Goal: Task Accomplishment & Management: Manage account settings

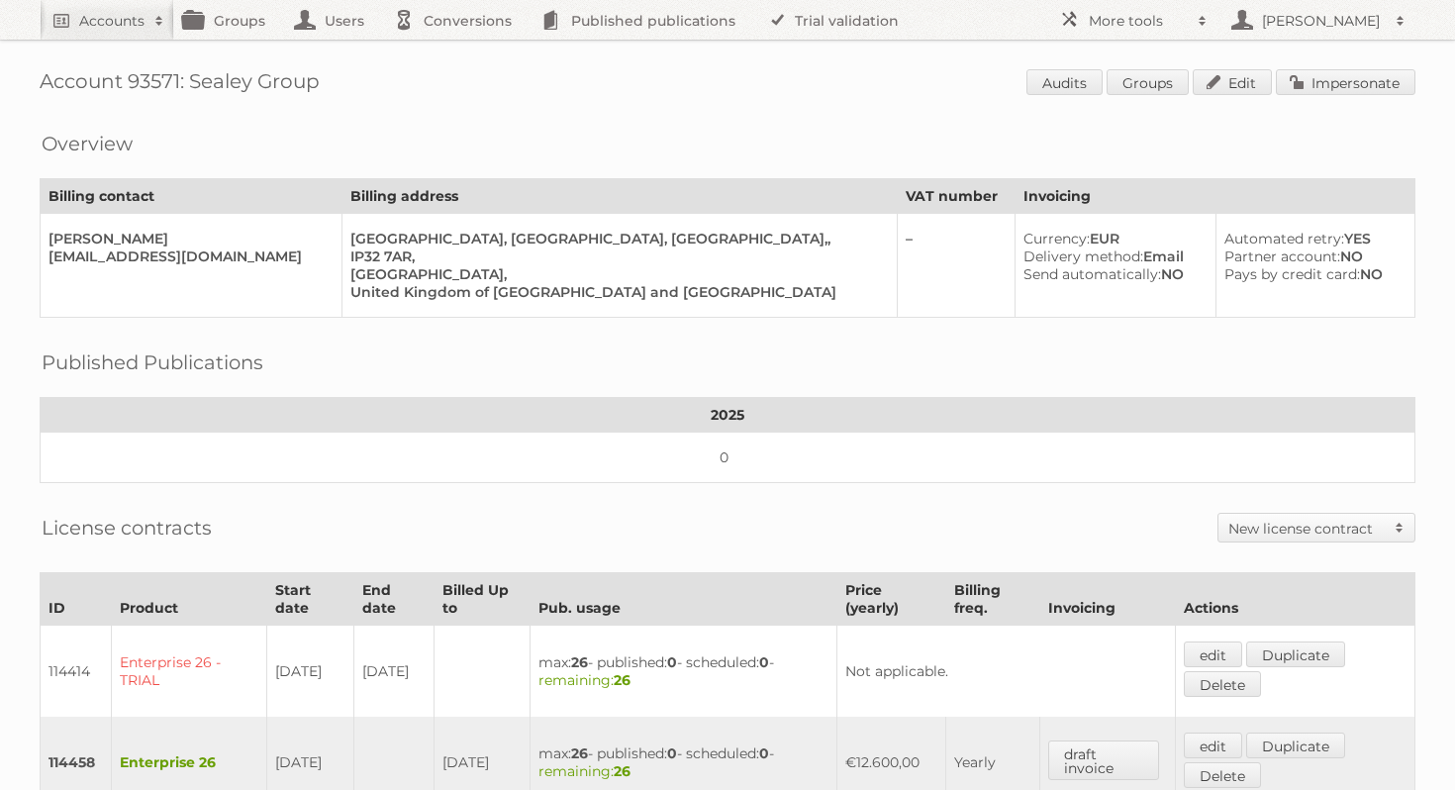
scroll to position [518, 0]
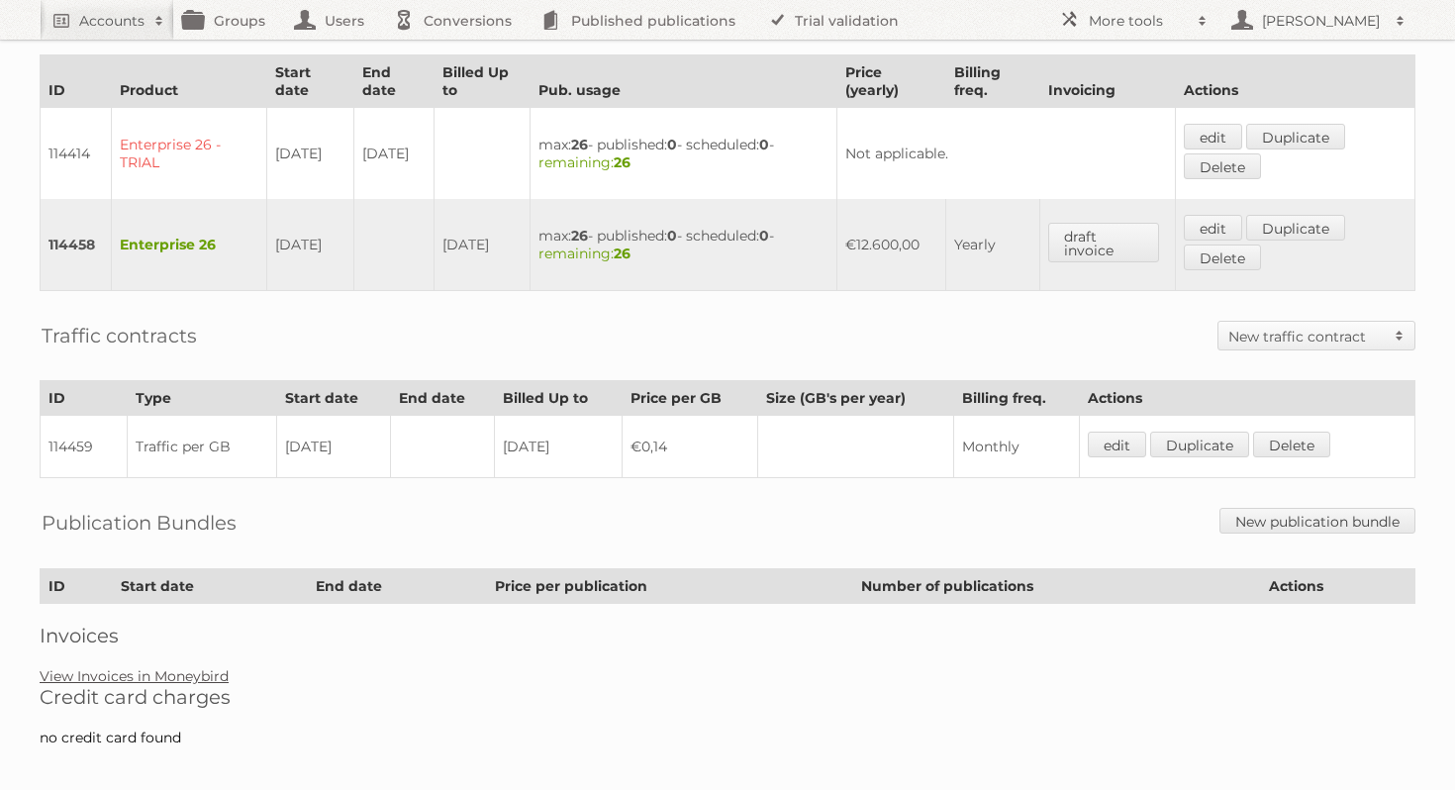
click at [158, 667] on link "View Invoices in Moneybird" at bounding box center [134, 676] width 189 height 18
click at [1302, 217] on link "Duplicate" at bounding box center [1295, 228] width 99 height 26
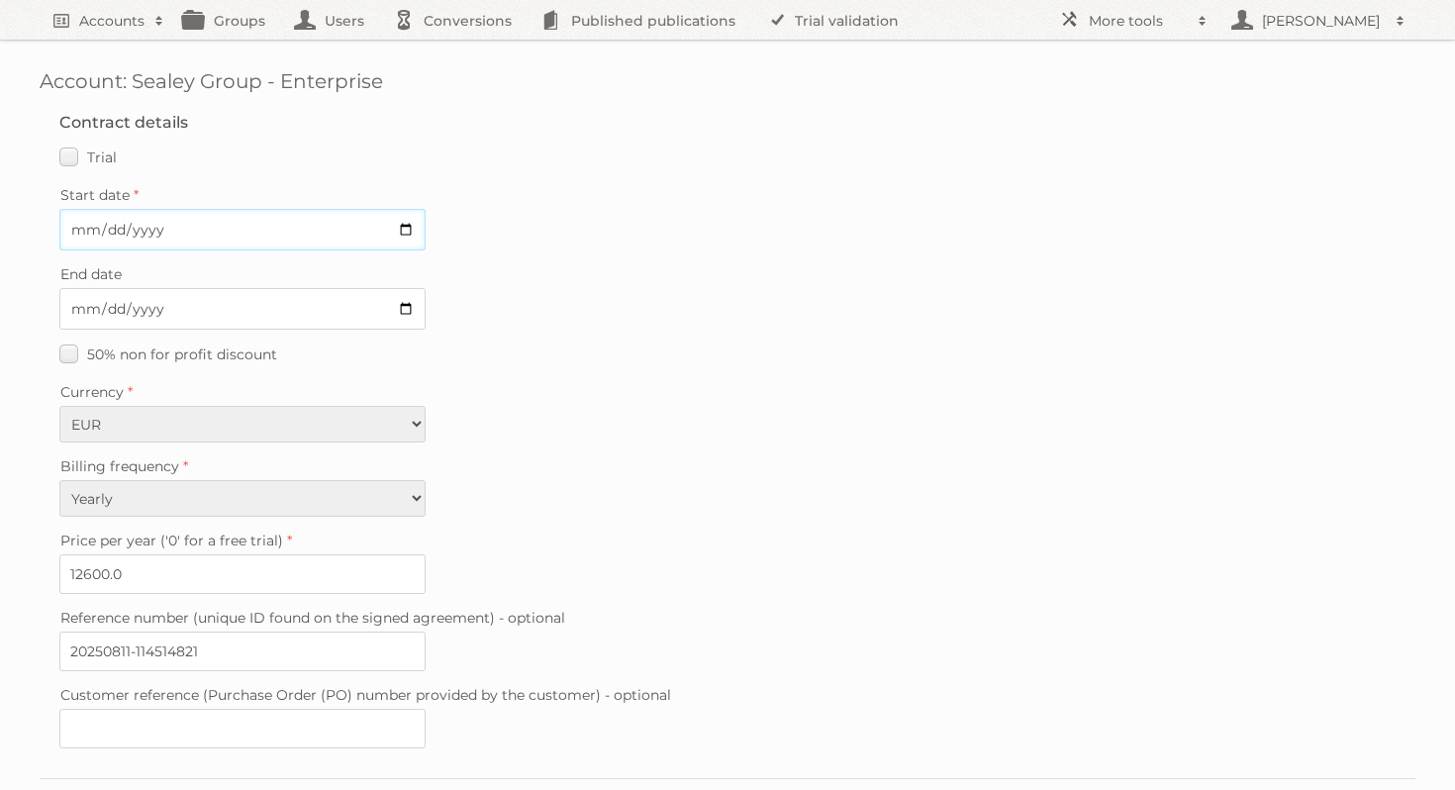
click at [404, 230] on input "Start date" at bounding box center [242, 230] width 366 height 42
type input "2025-09-08"
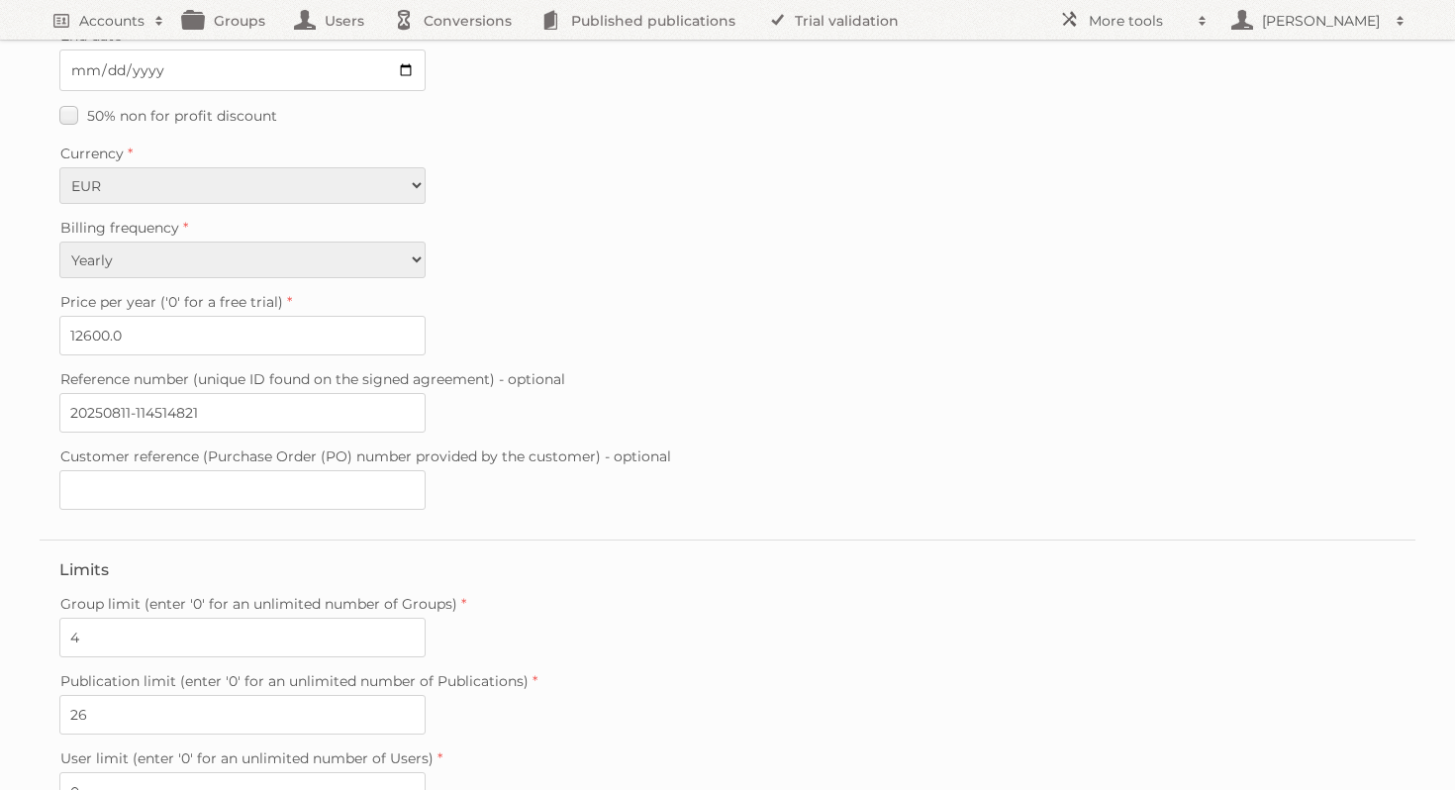
scroll to position [240, 0]
drag, startPoint x: 131, startPoint y: 325, endPoint x: 49, endPoint y: 325, distance: 81.2
click at [49, 325] on fieldset "Contract details Trial Verified trial Start date 2025-09-08 End date 50% non fo…" at bounding box center [728, 196] width 1376 height 685
type input "13800"
click at [623, 309] on div "Price per year ('0' for a free trial) 13800" at bounding box center [727, 320] width 1336 height 67
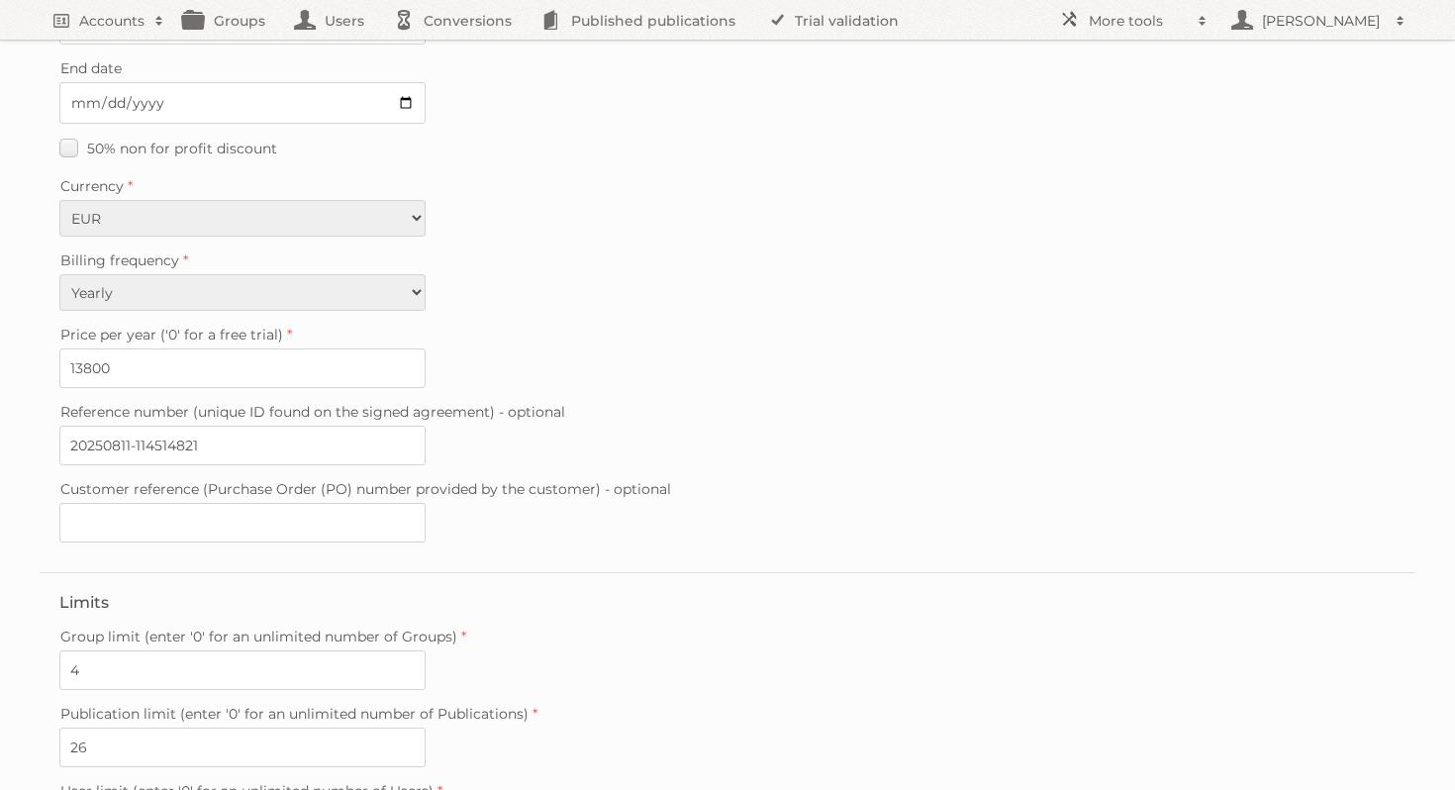
scroll to position [471, 0]
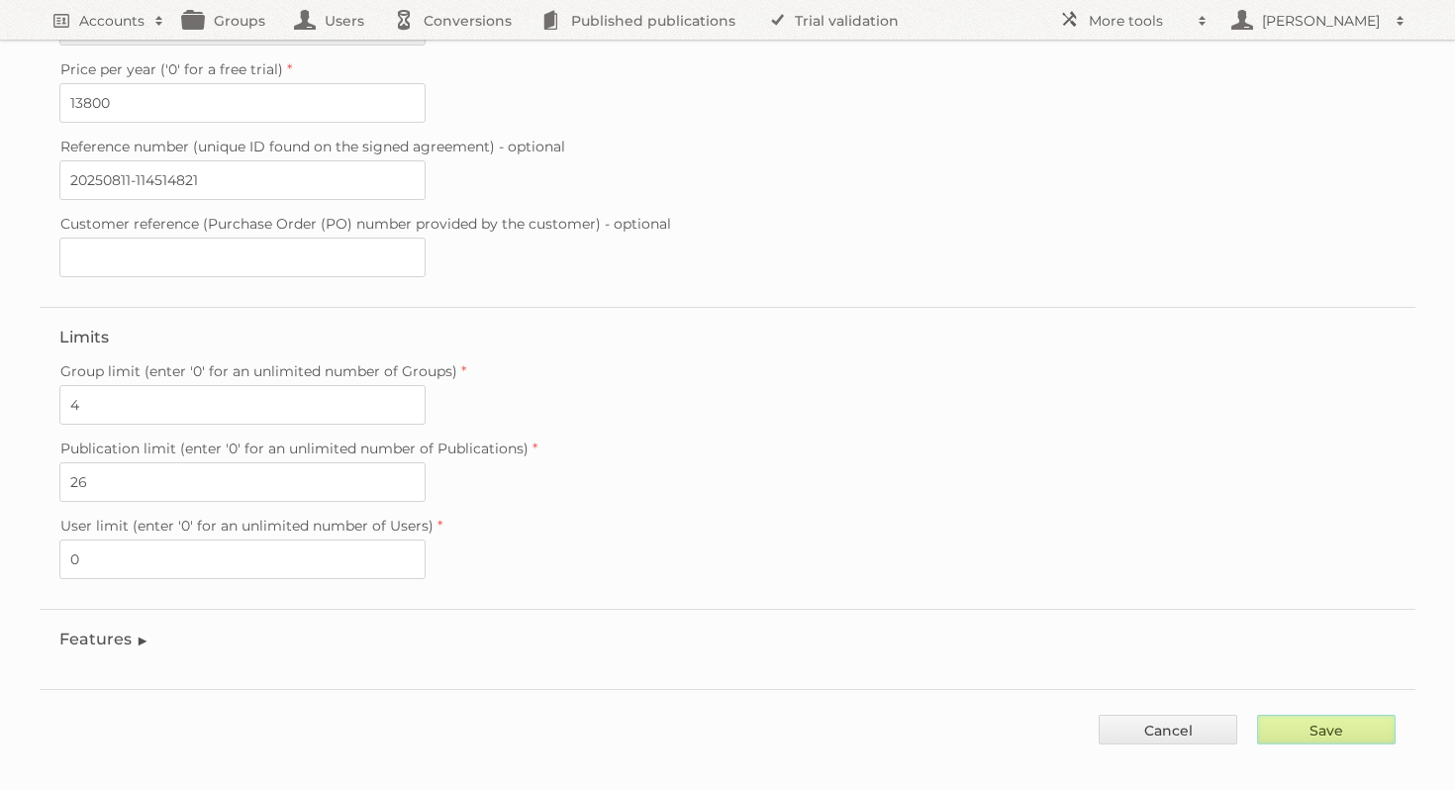
click at [1340, 723] on input "Save" at bounding box center [1326, 730] width 139 height 30
type input "..."
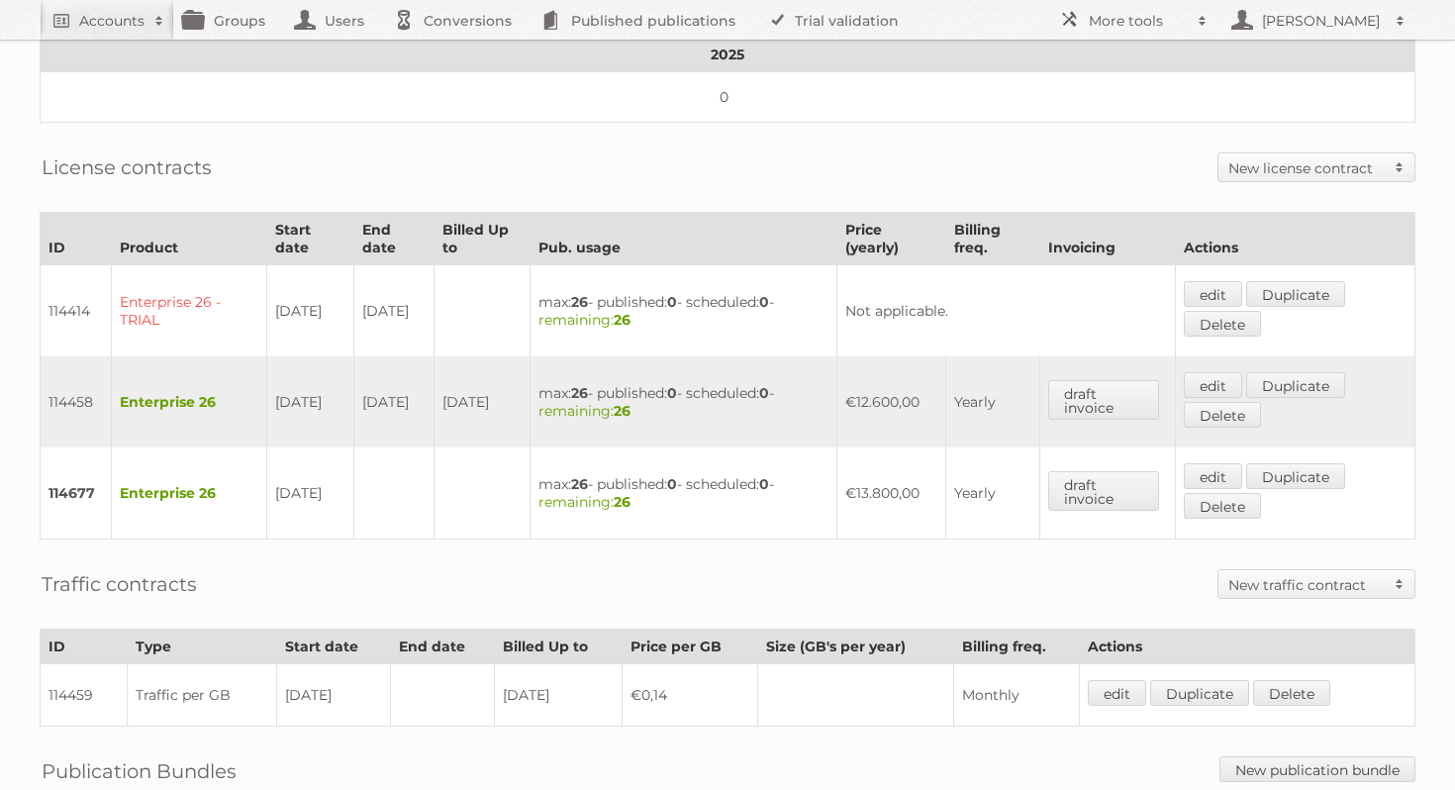
scroll to position [389, 0]
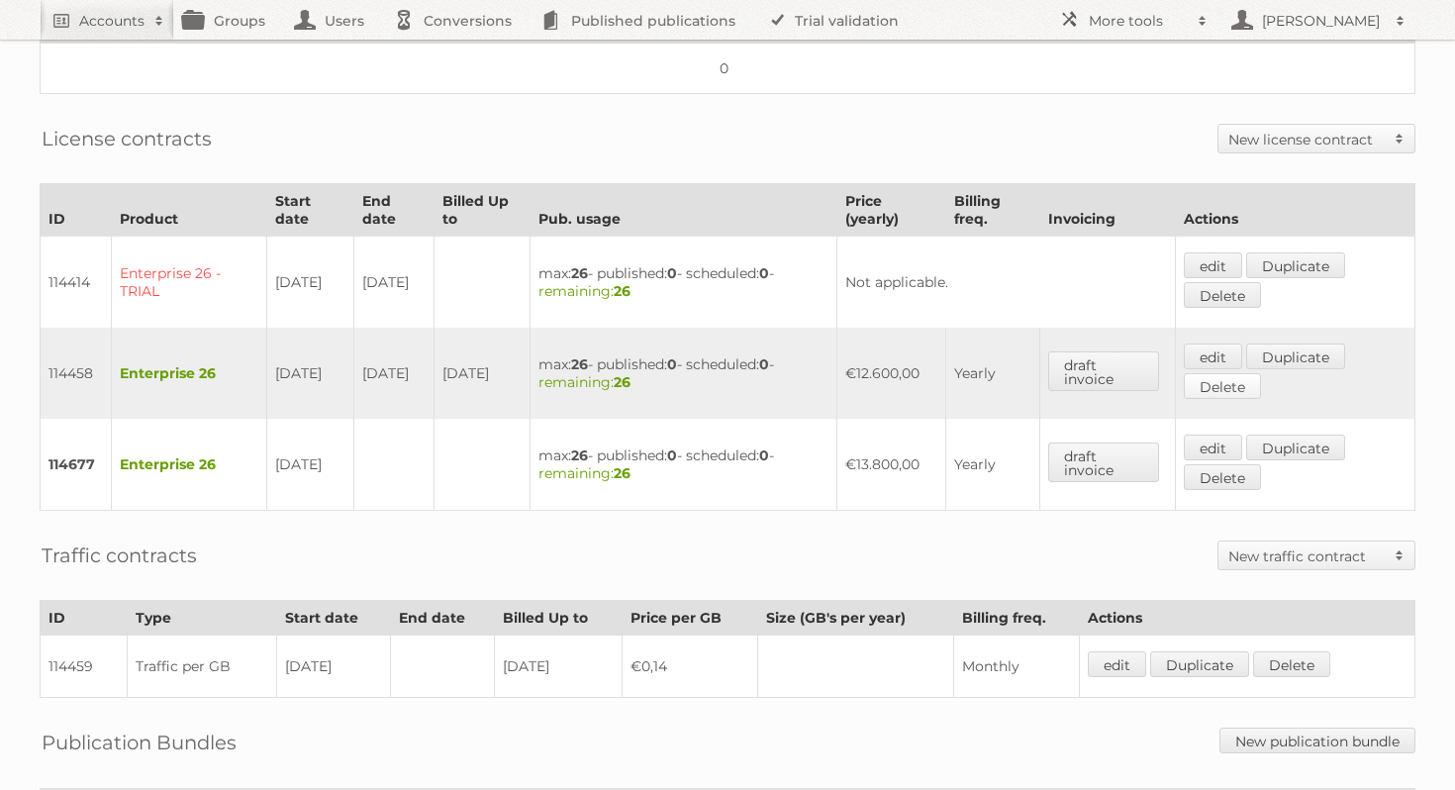
click at [1222, 378] on link "Delete" at bounding box center [1222, 386] width 77 height 26
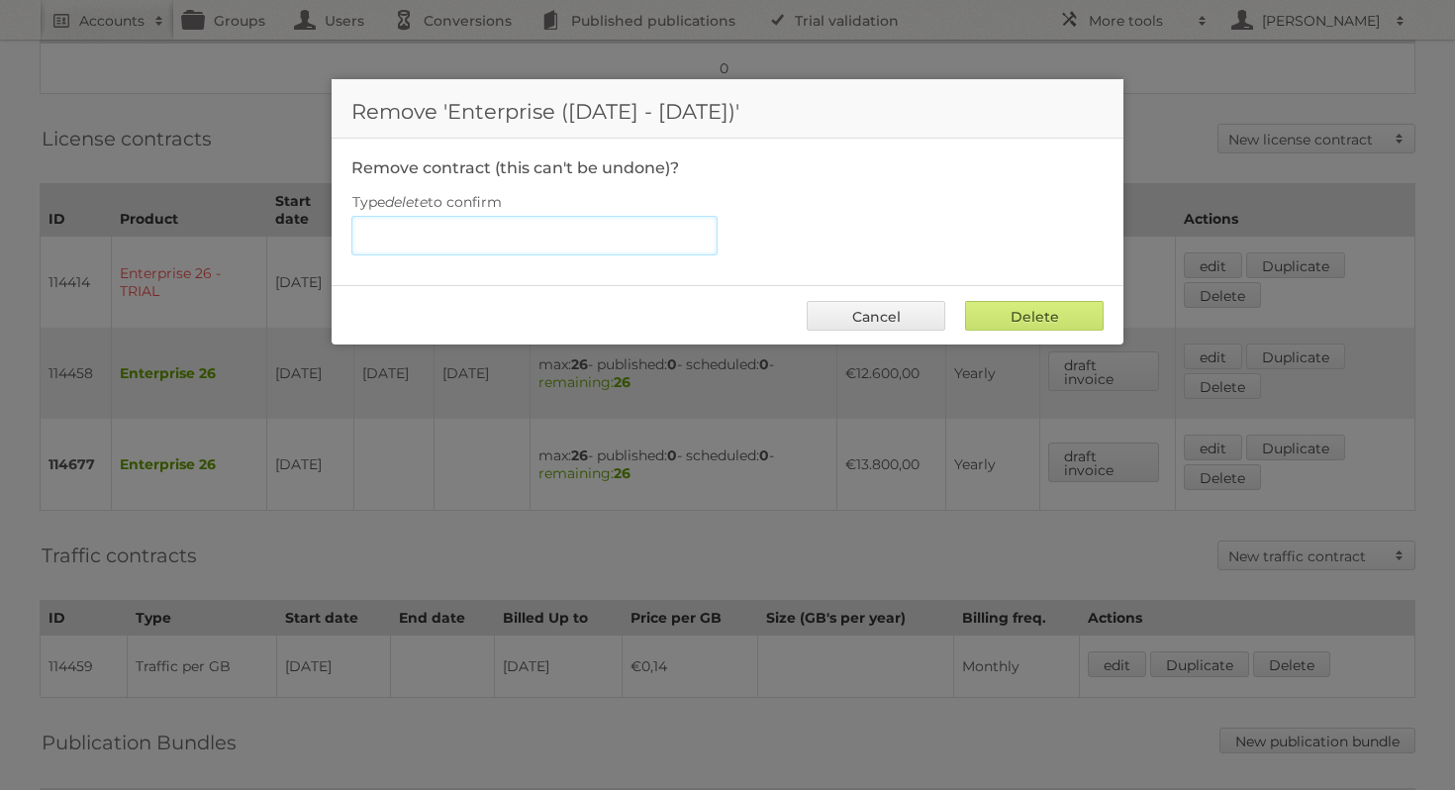
click at [680, 242] on input "Type delete to confirm" at bounding box center [534, 236] width 366 height 40
type input "delete"
click at [1019, 315] on input "Delete" at bounding box center [1034, 316] width 139 height 30
type input "Delete"
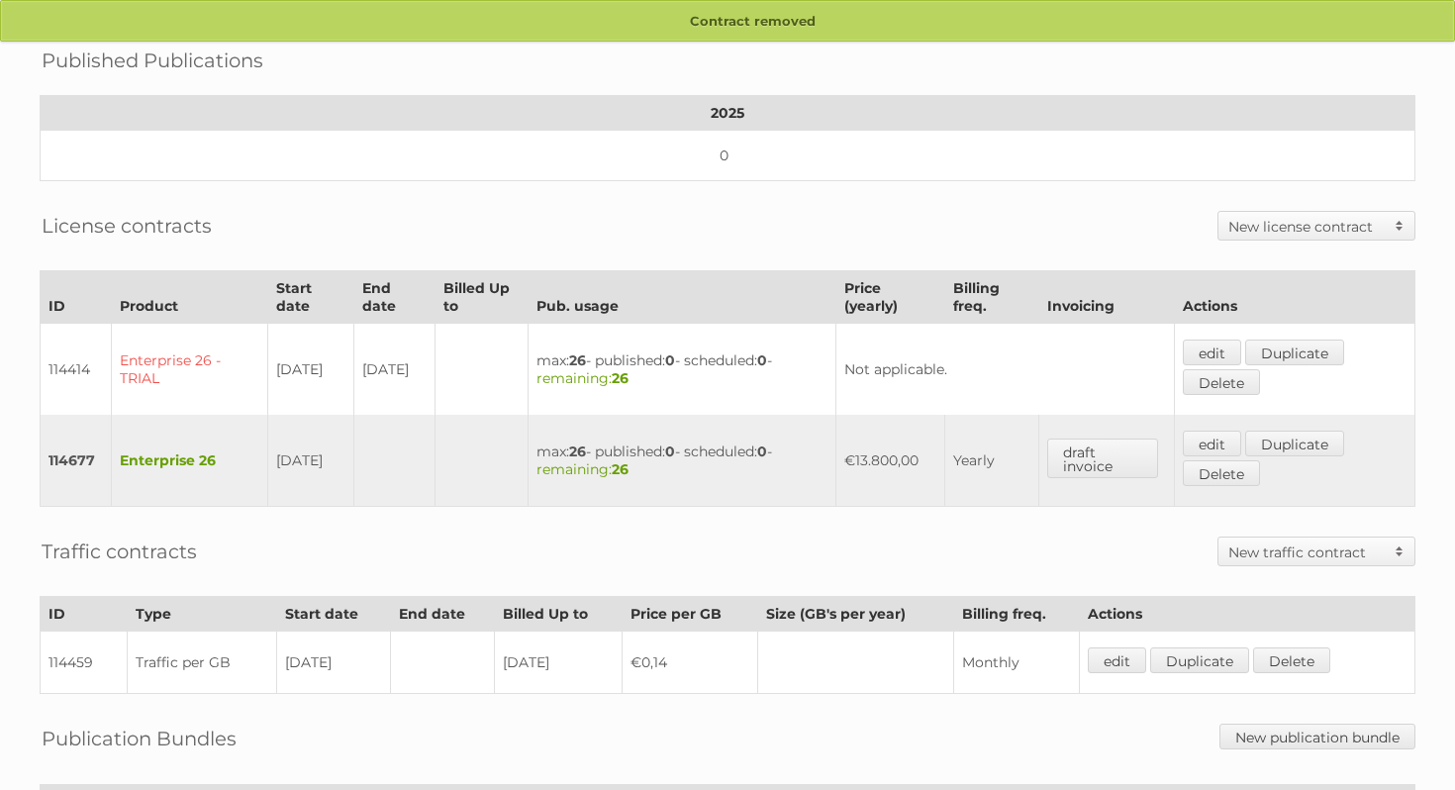
scroll to position [332, 0]
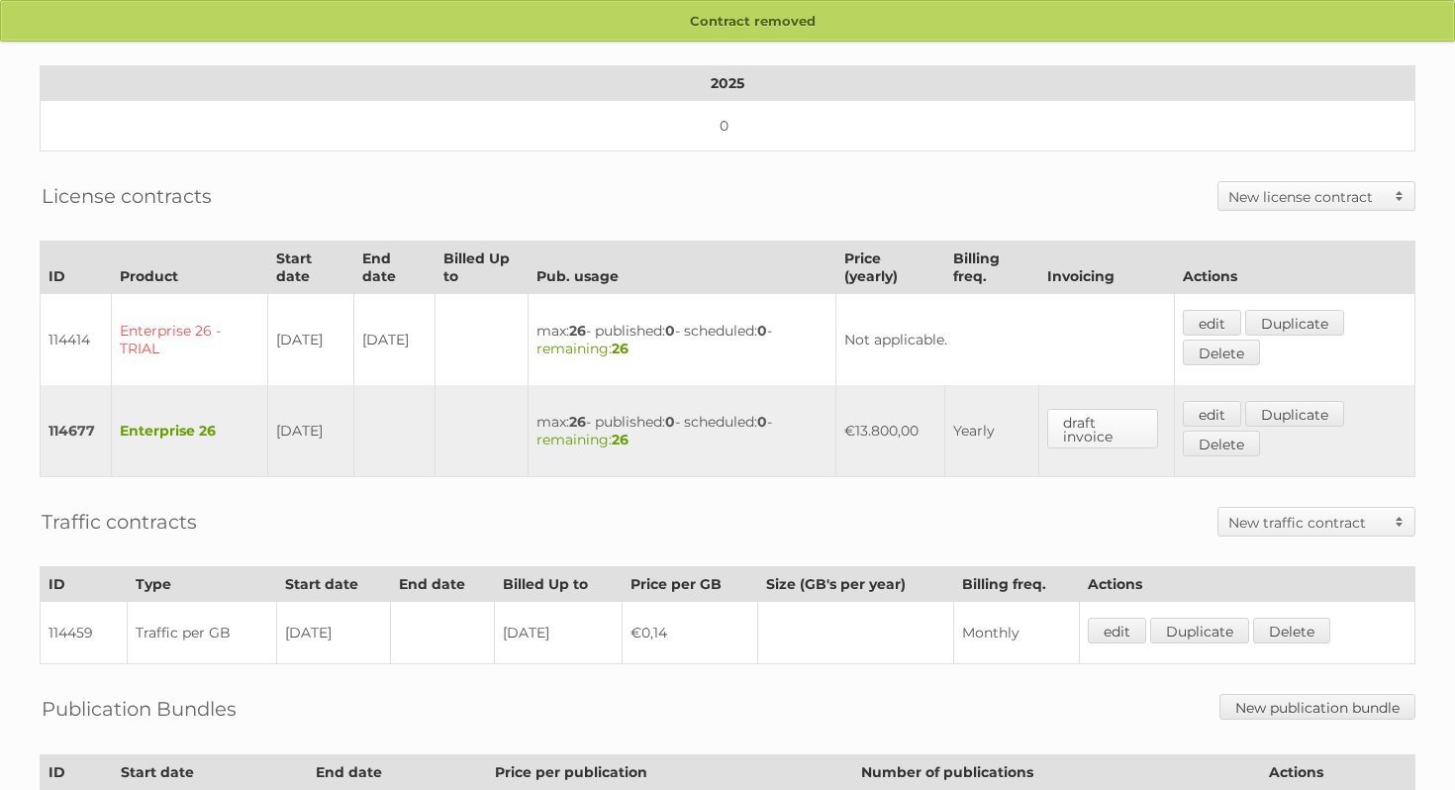
click at [1110, 417] on link "draft invoice" at bounding box center [1102, 429] width 111 height 40
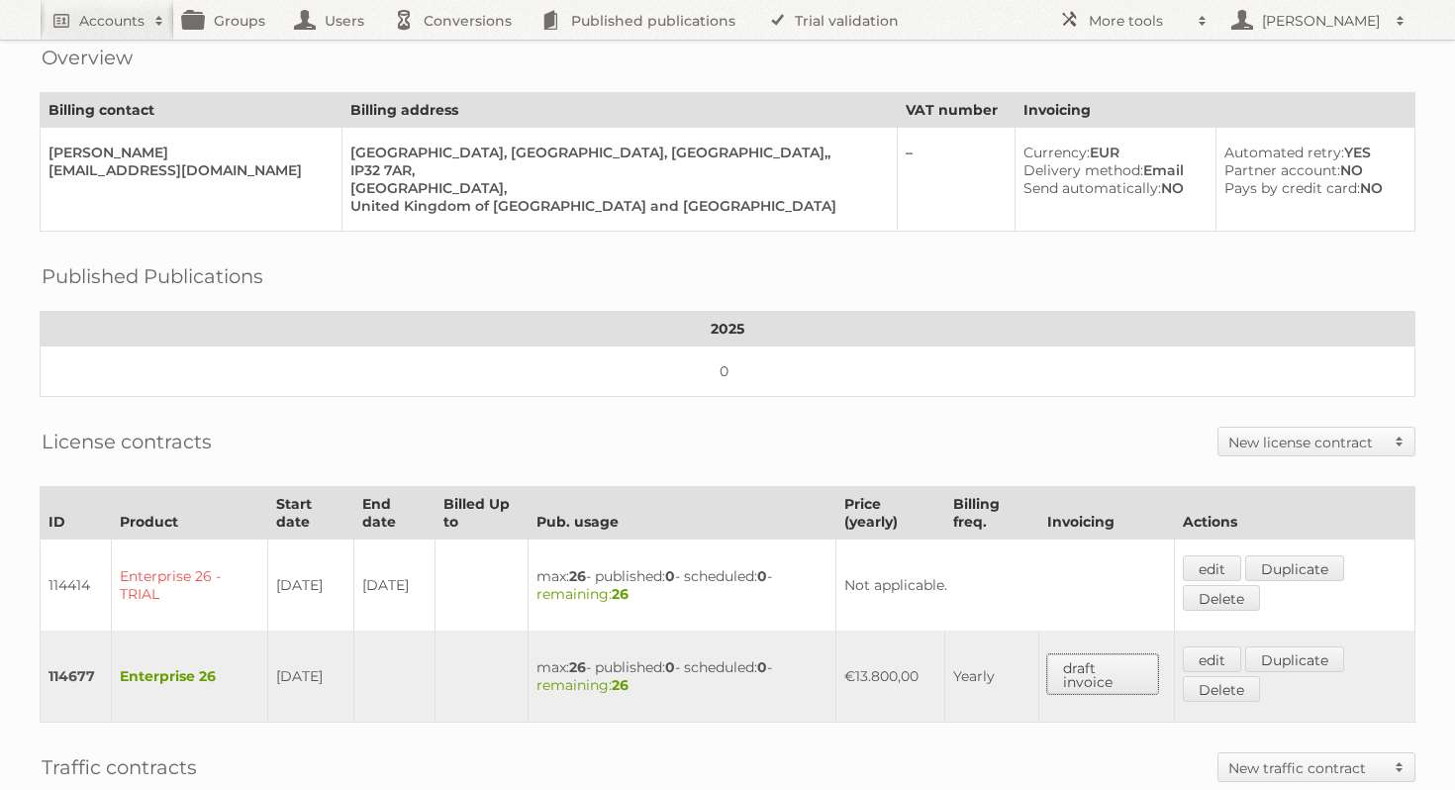
scroll to position [0, 0]
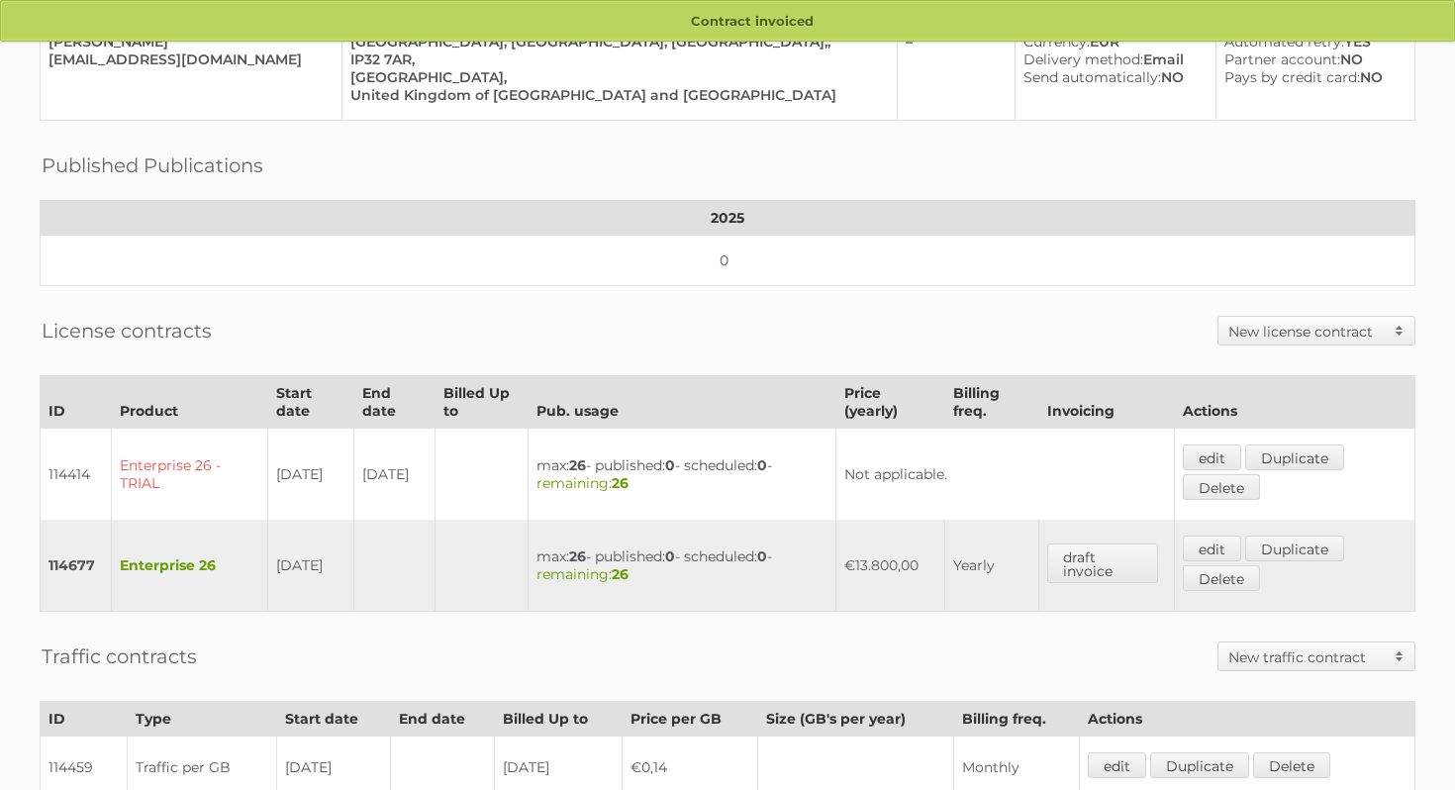
scroll to position [199, 0]
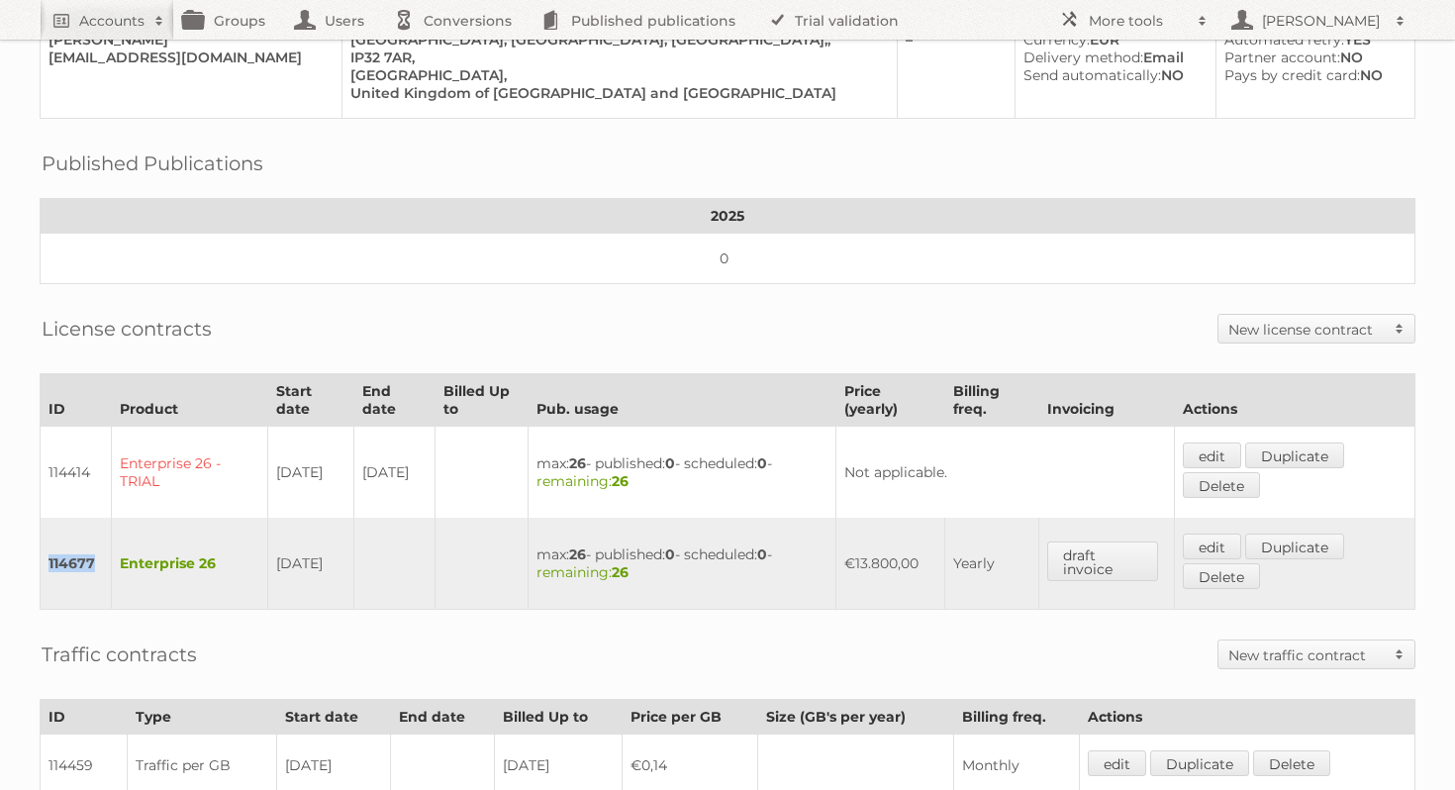
drag, startPoint x: 98, startPoint y: 556, endPoint x: 49, endPoint y: 552, distance: 48.7
click at [49, 552] on td "114677" at bounding box center [76, 564] width 71 height 92
copy td "114677"
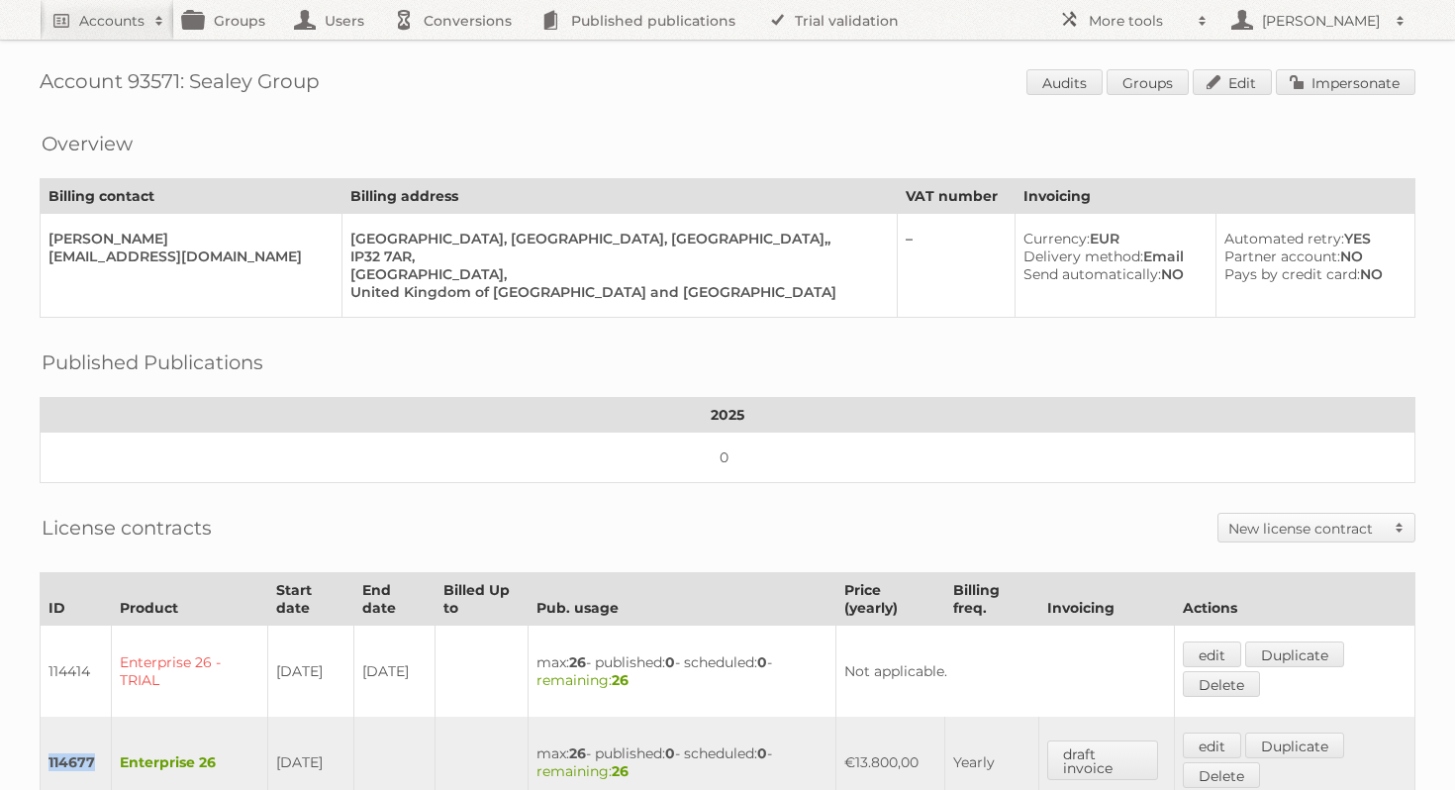
drag, startPoint x: 332, startPoint y: 78, endPoint x: 191, endPoint y: 80, distance: 140.6
click at [191, 80] on h1 "Account 93571: Sealey Group Audits Groups Edit Impersonate" at bounding box center [728, 84] width 1376 height 30
copy h1 "Sealey Group"
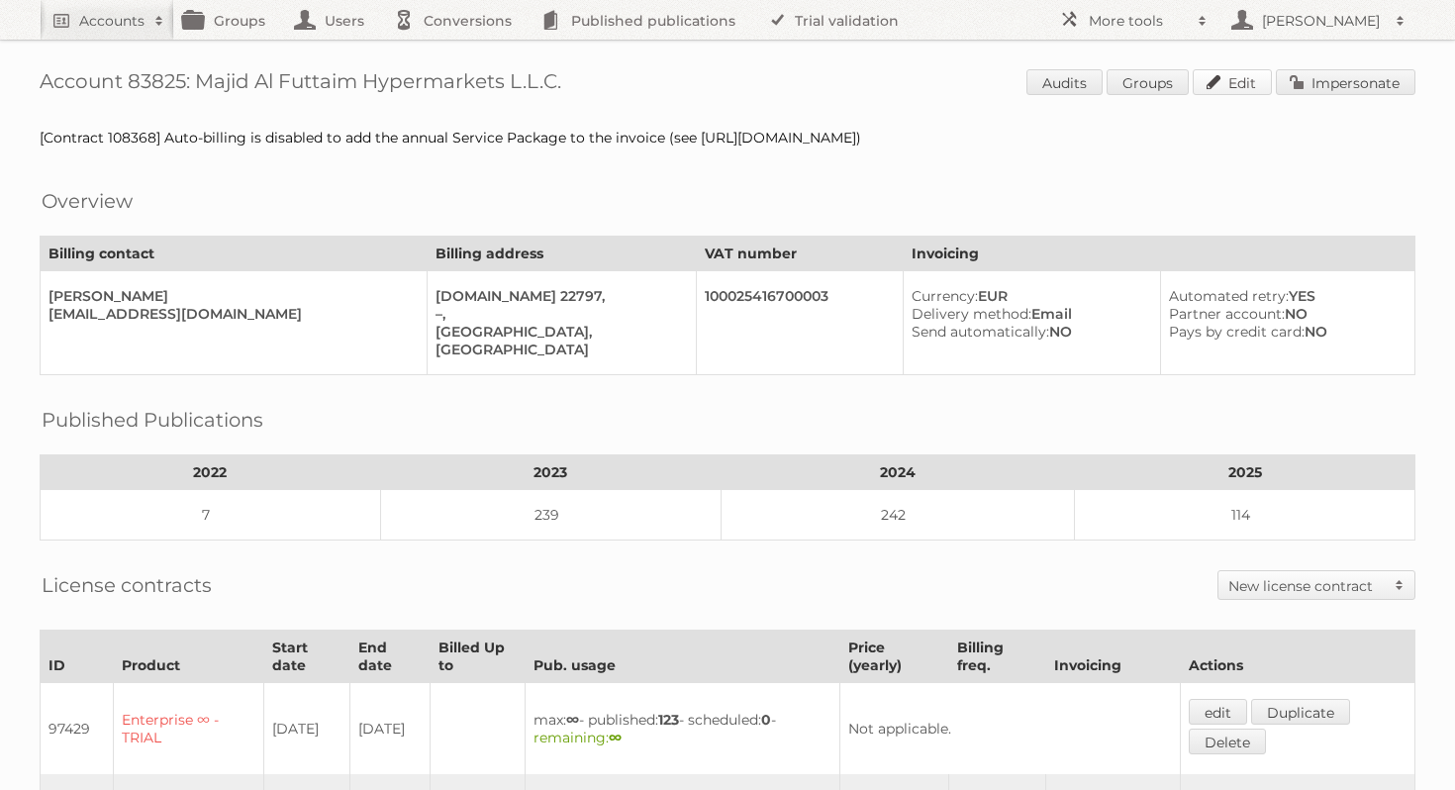
click at [1249, 77] on link "Edit" at bounding box center [1232, 82] width 79 height 26
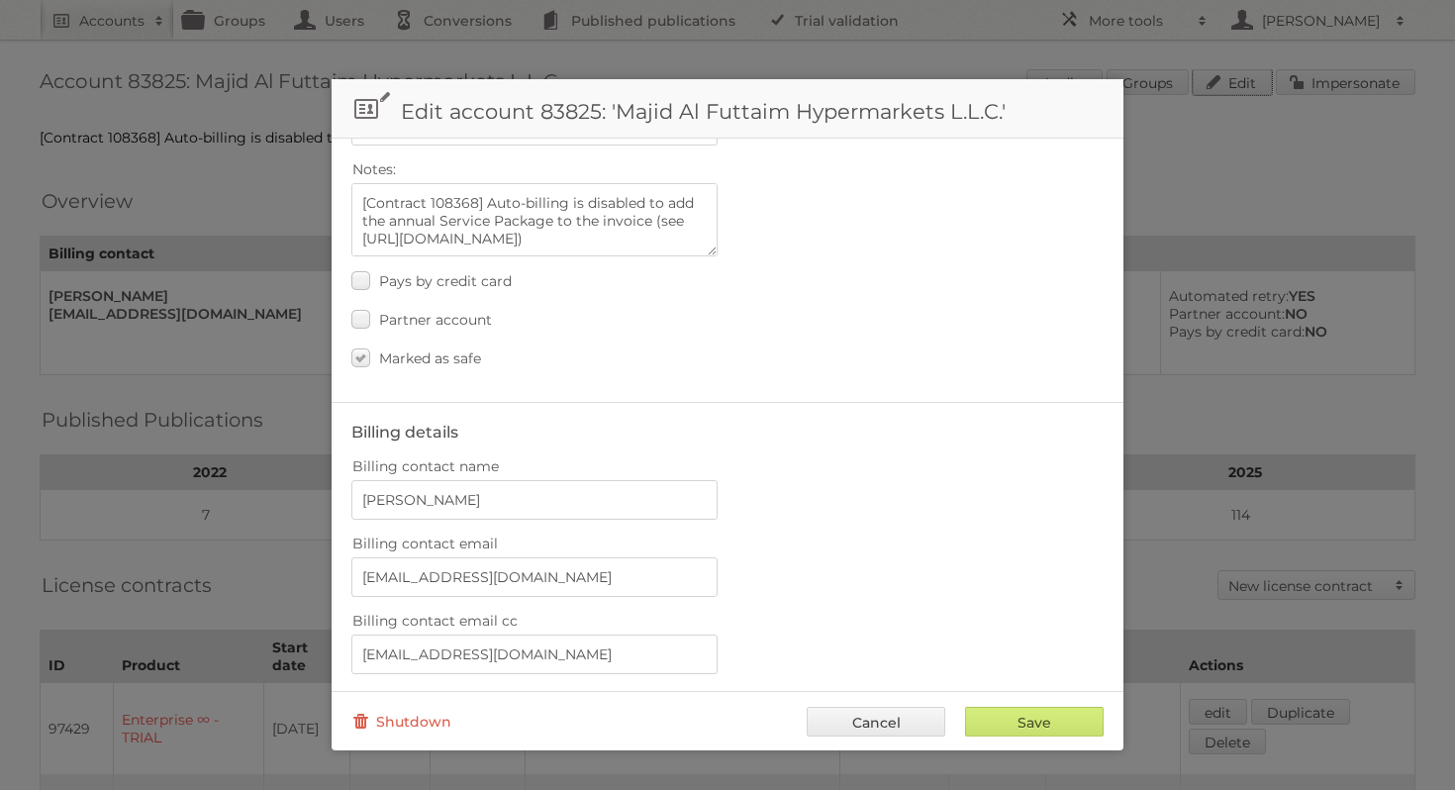
scroll to position [182, 0]
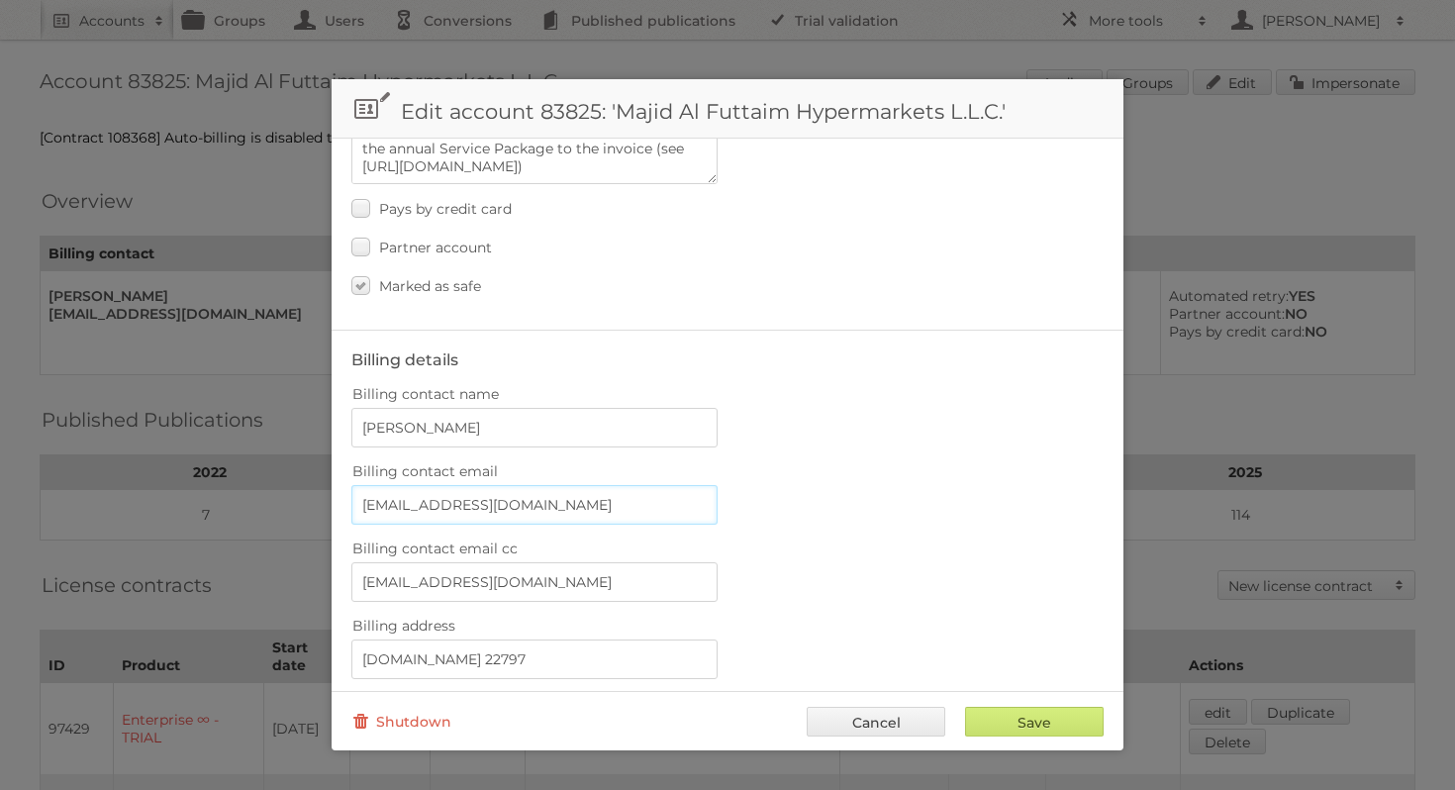
drag, startPoint x: 557, startPoint y: 498, endPoint x: 354, endPoint y: 504, distance: 203.0
click at [354, 505] on input "jsantos@mafcarrefour.com" at bounding box center [534, 505] width 366 height 40
type input "[PERSON_NAME][EMAIL_ADDRESS][DOMAIN_NAME]"
drag, startPoint x: 578, startPoint y: 579, endPoint x: 329, endPoint y: 573, distance: 249.5
click at [329, 573] on body "Accounts Search Advanced Search Create new account Groups Users Conversions Pub…" at bounding box center [727, 395] width 1455 height 790
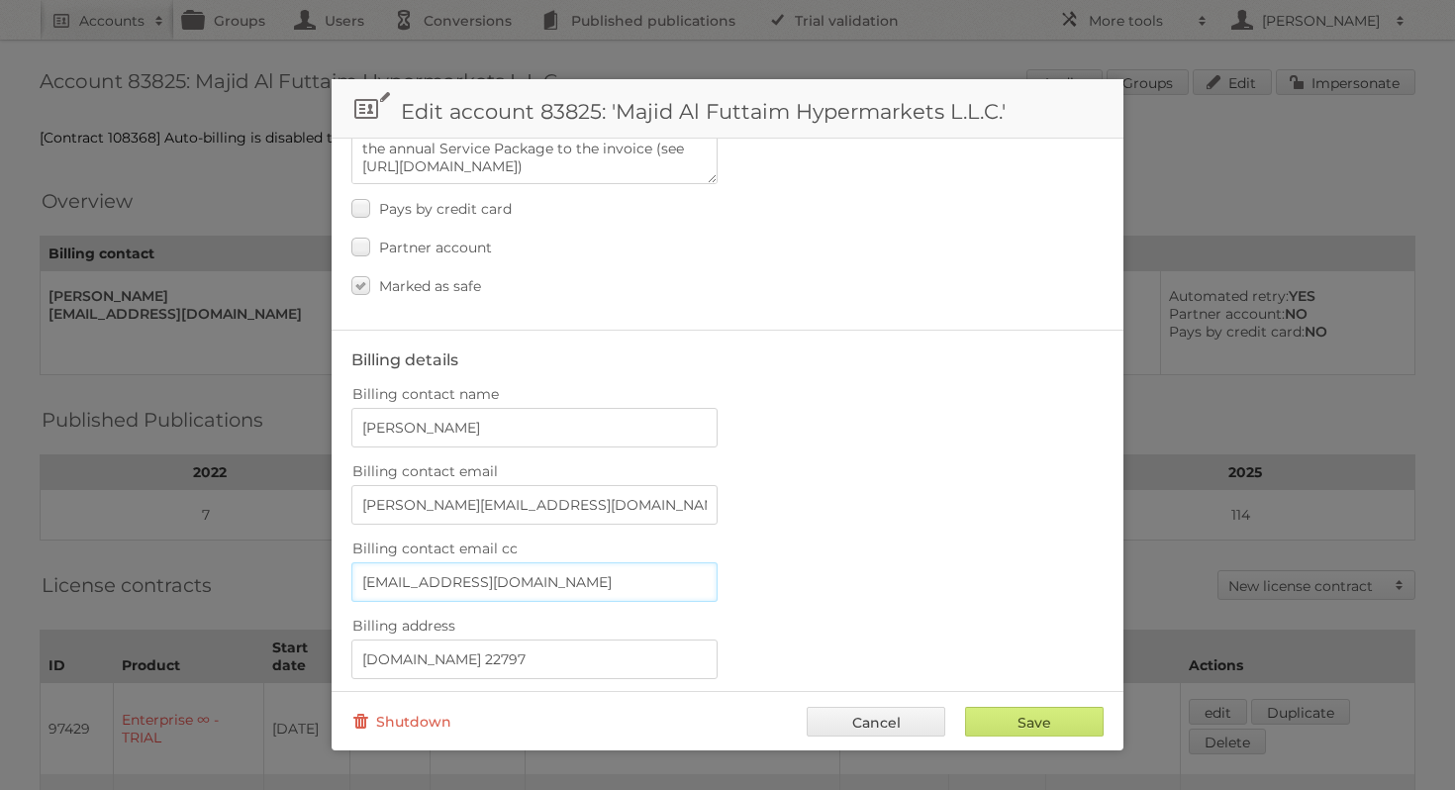
paste input "aleksandar@publitas"
type input "aleksandar@publitas.com"
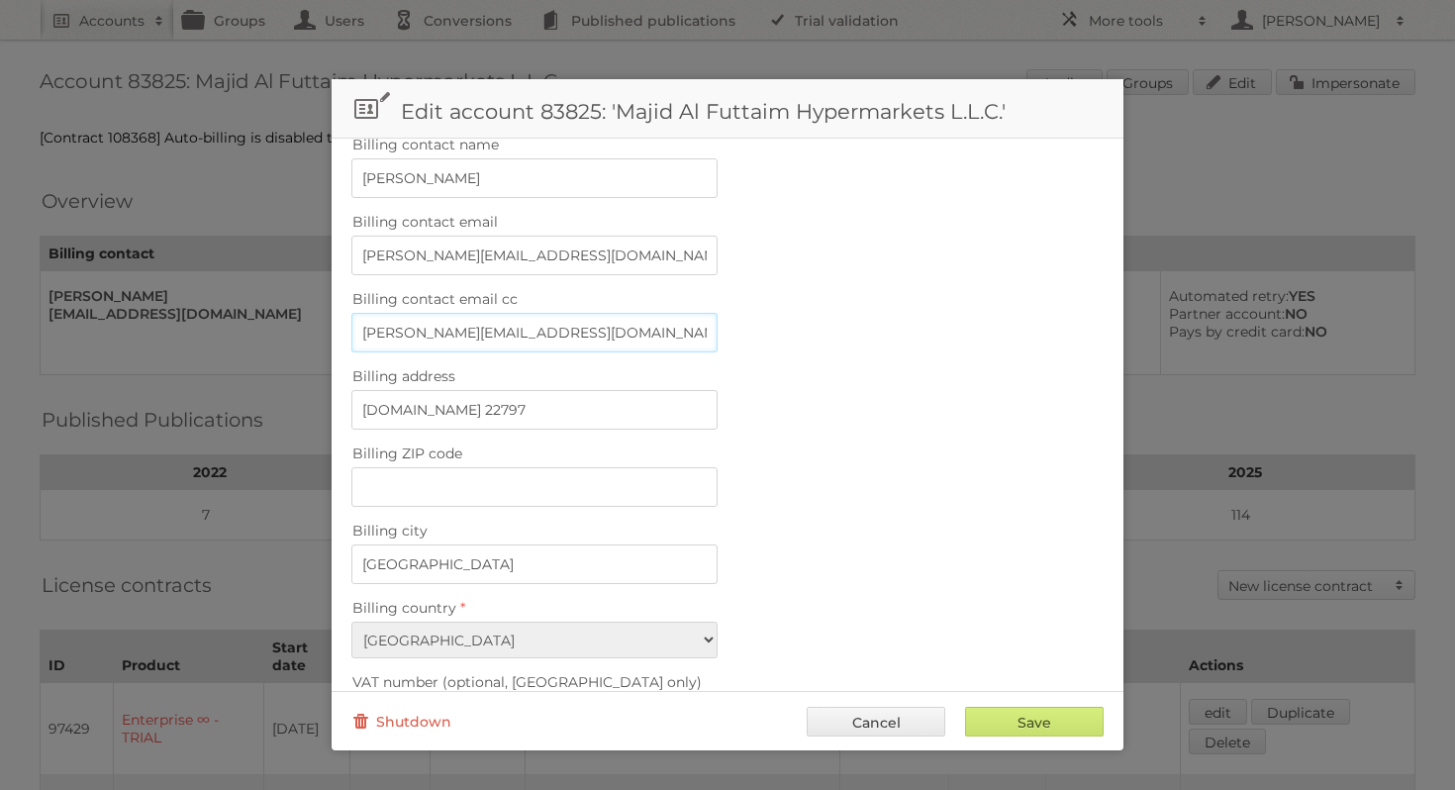
scroll to position [434, 0]
click at [1072, 719] on input "Save" at bounding box center [1034, 722] width 139 height 30
type input "..."
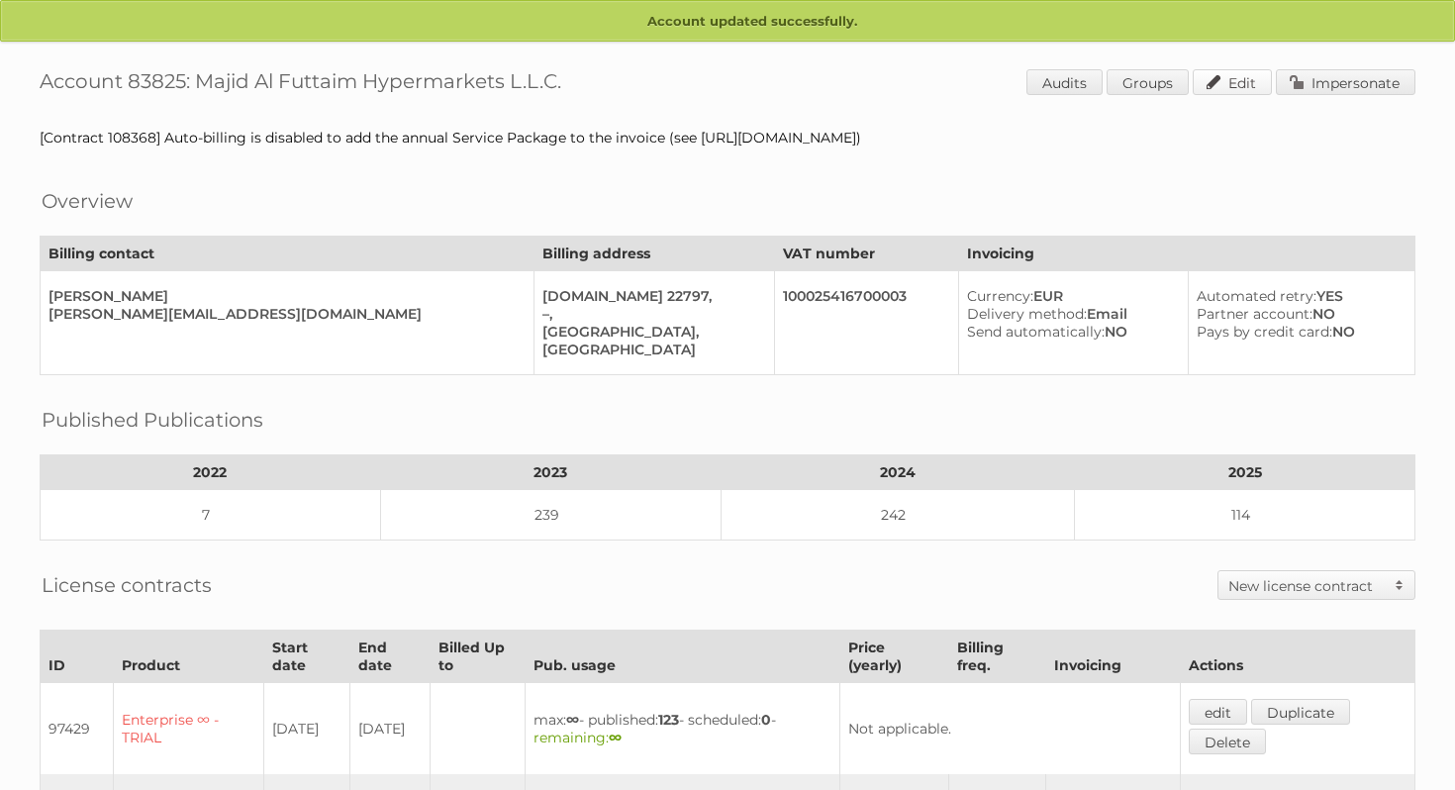
click at [1241, 86] on link "Edit" at bounding box center [1232, 82] width 79 height 26
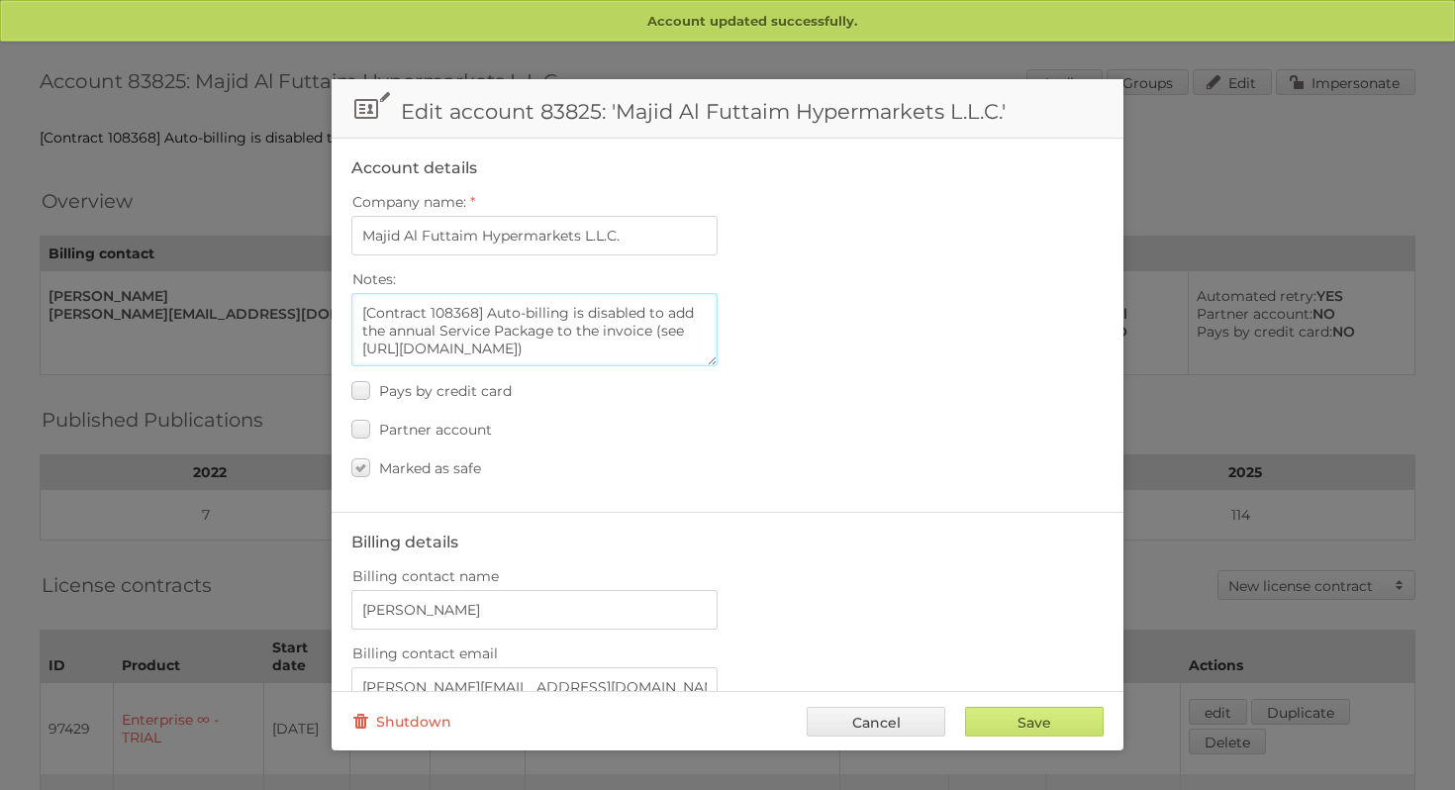
click at [363, 312] on textarea "[Contract 108368] Auto-billing is disabled to add the annual Service Package to…" at bounding box center [534, 329] width 366 height 73
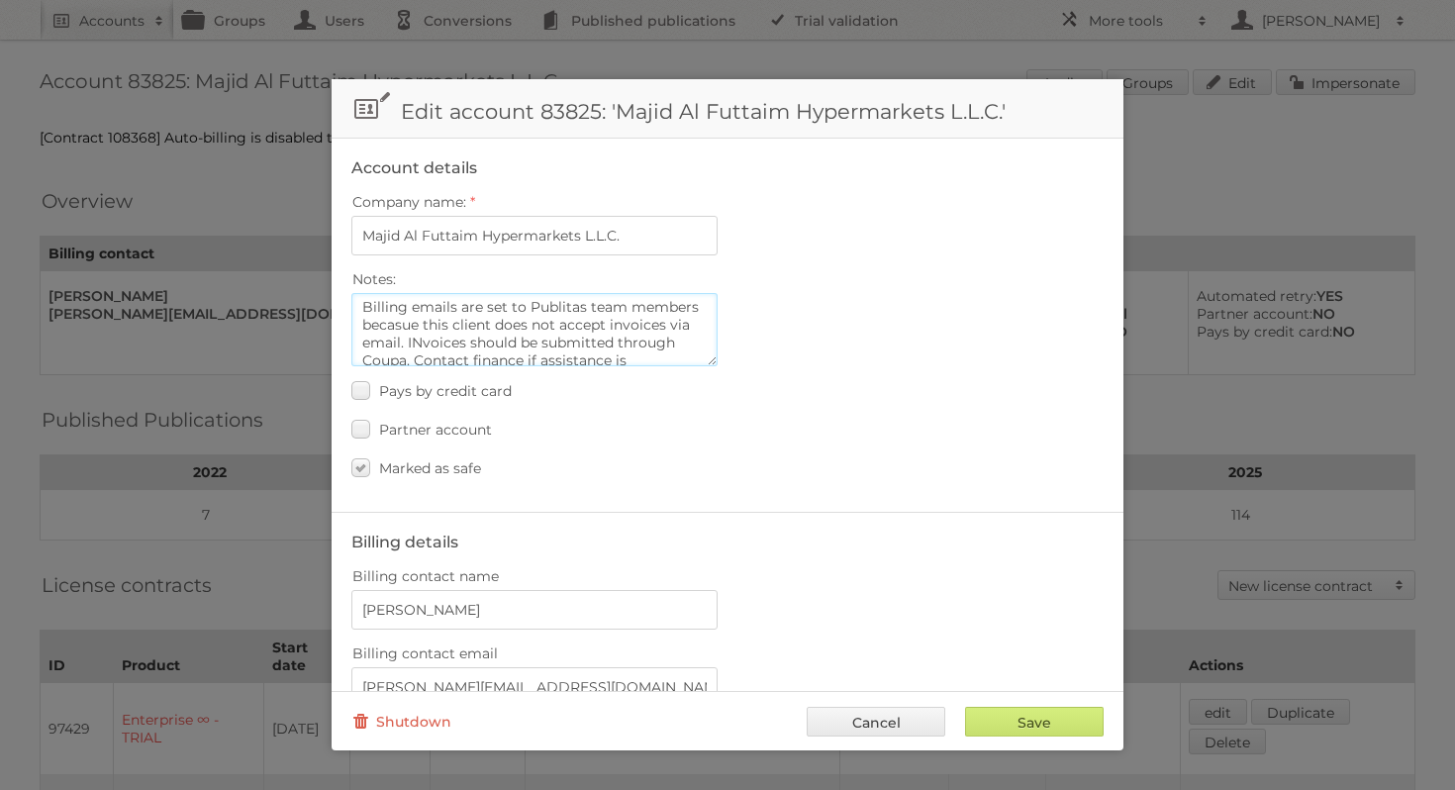
scroll to position [23, 0]
type textarea "Billing emails are set to Publitas team members becasue this client does not ac…"
click at [1081, 721] on input "Save" at bounding box center [1034, 722] width 139 height 30
type input "..."
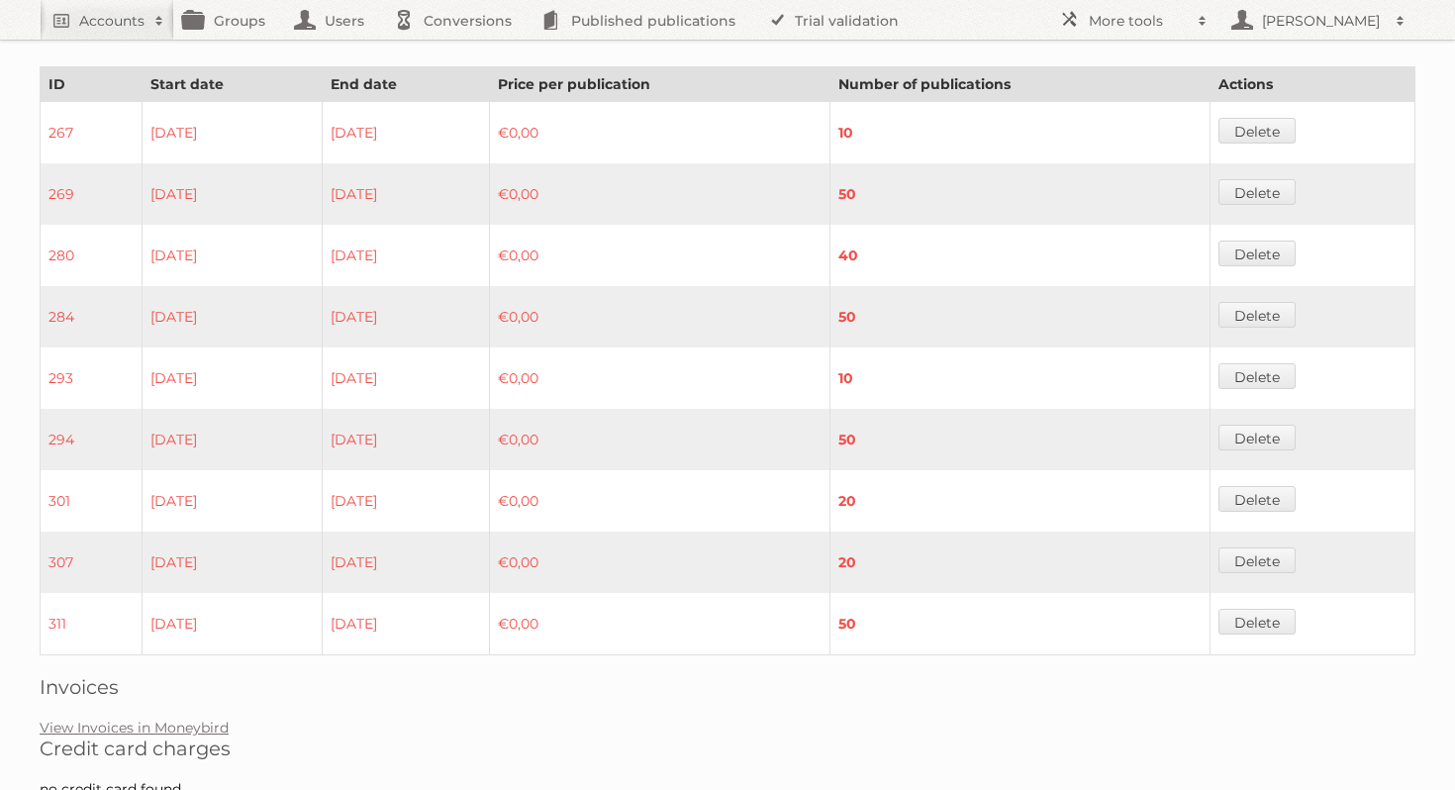
scroll to position [1621, 0]
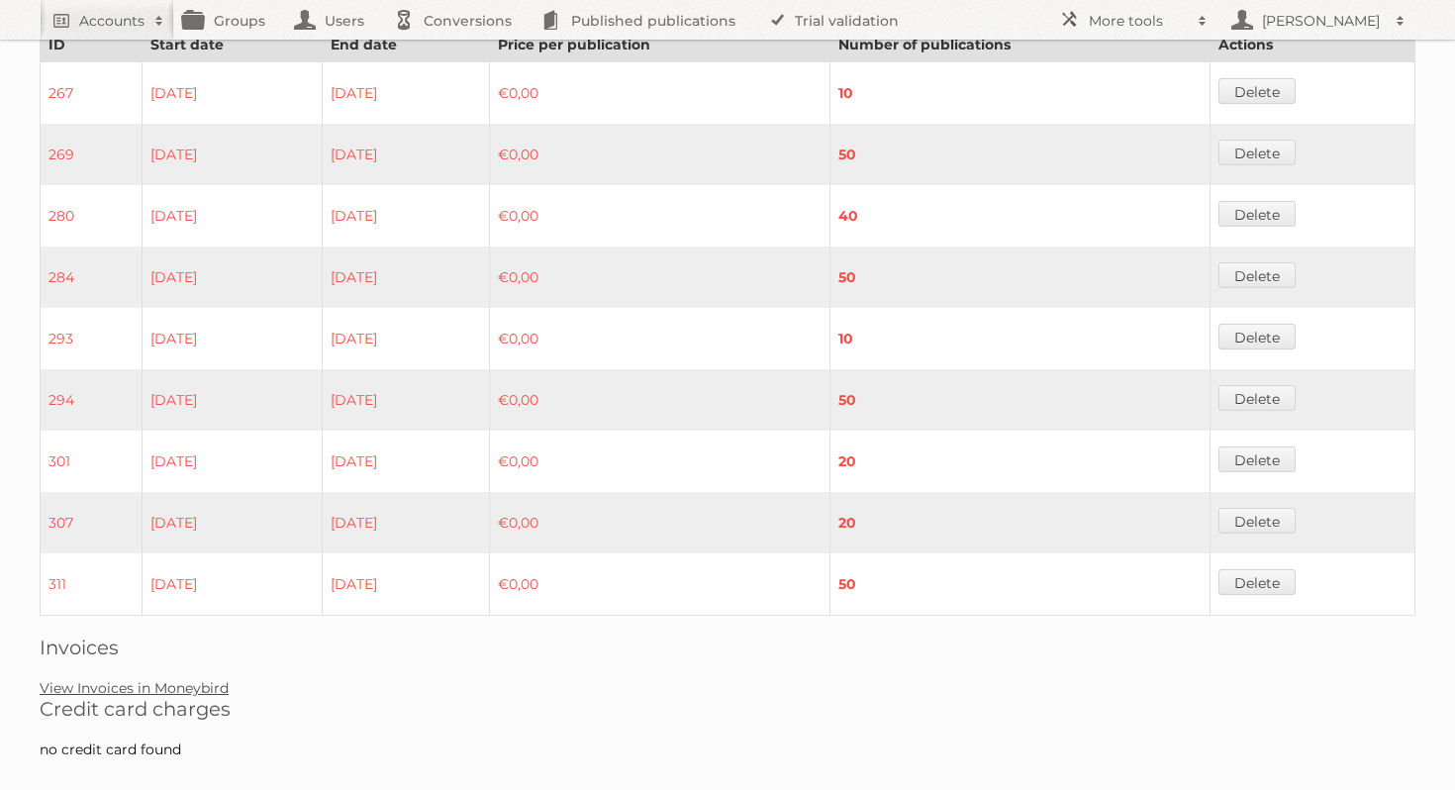
click at [154, 679] on link "View Invoices in Moneybird" at bounding box center [134, 688] width 189 height 18
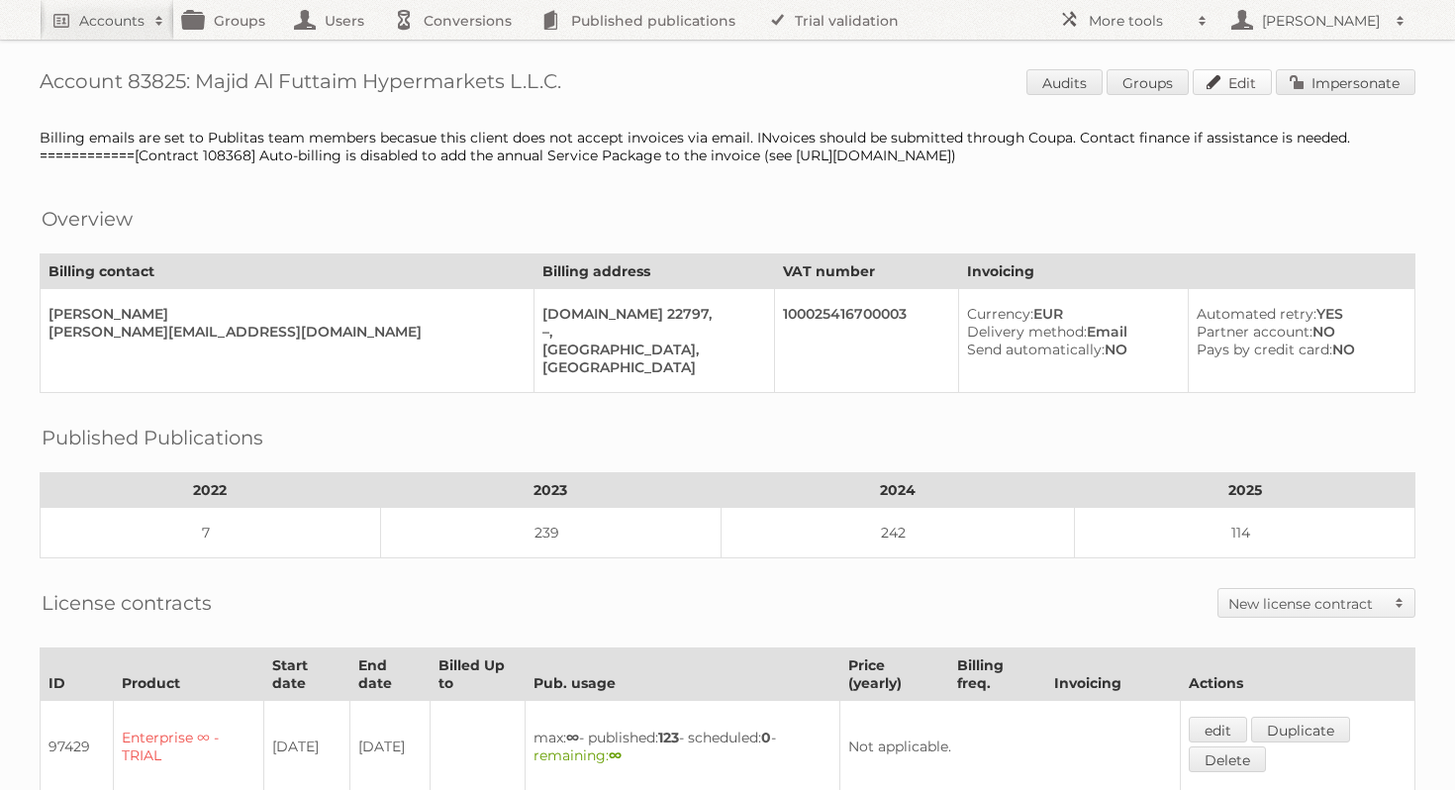
click at [1235, 82] on link "Edit" at bounding box center [1232, 82] width 79 height 26
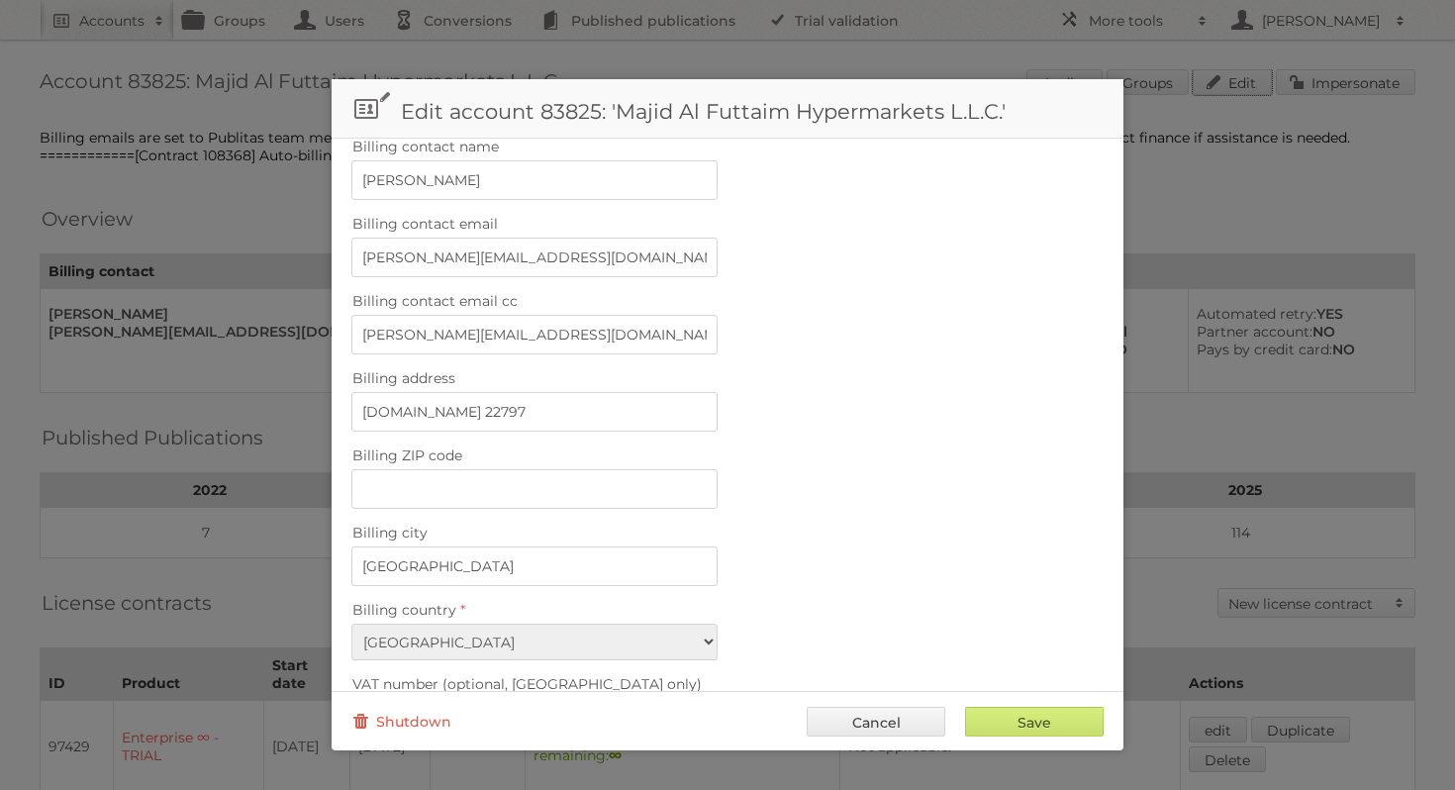
scroll to position [375, 0]
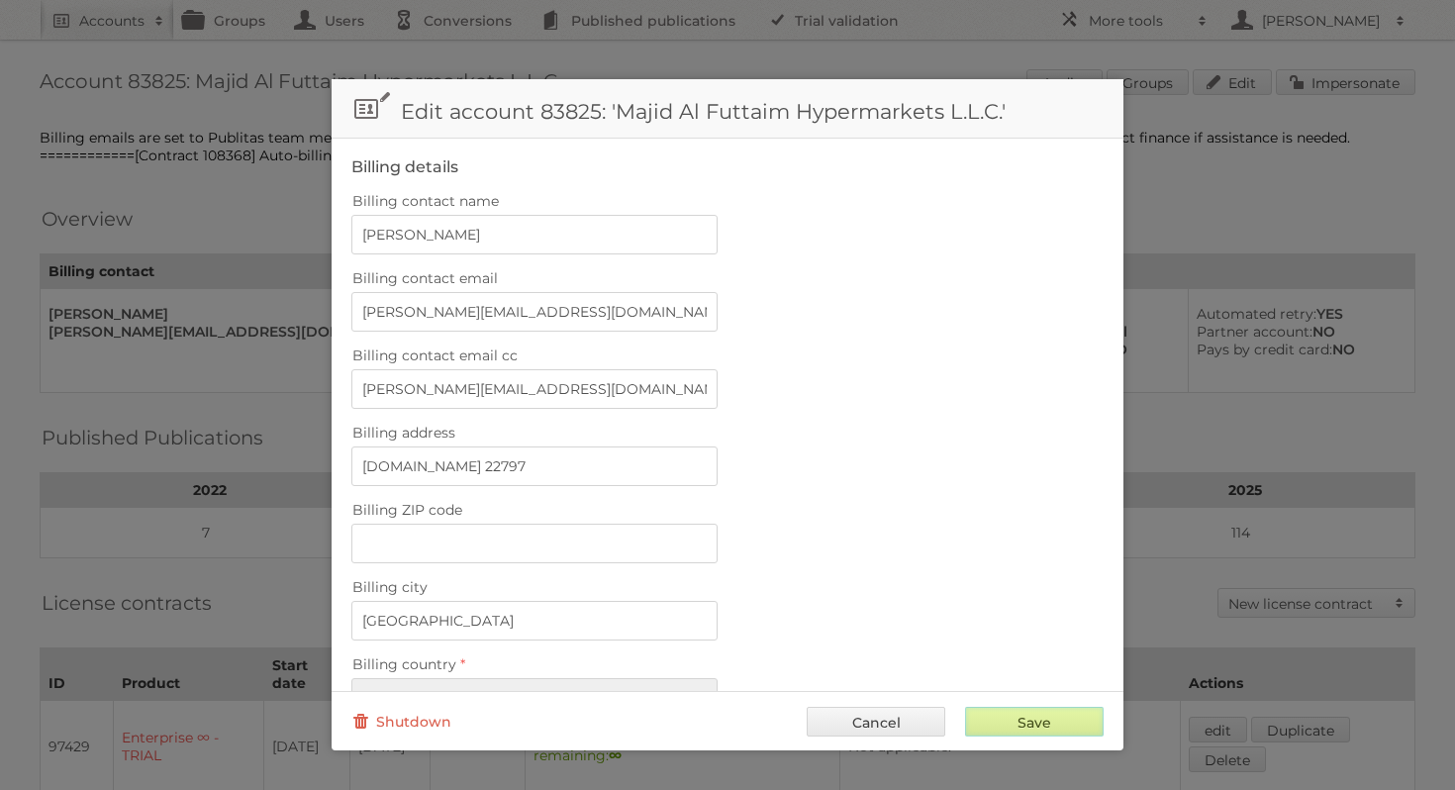
click at [1012, 726] on input "Save" at bounding box center [1034, 722] width 139 height 30
type input "..."
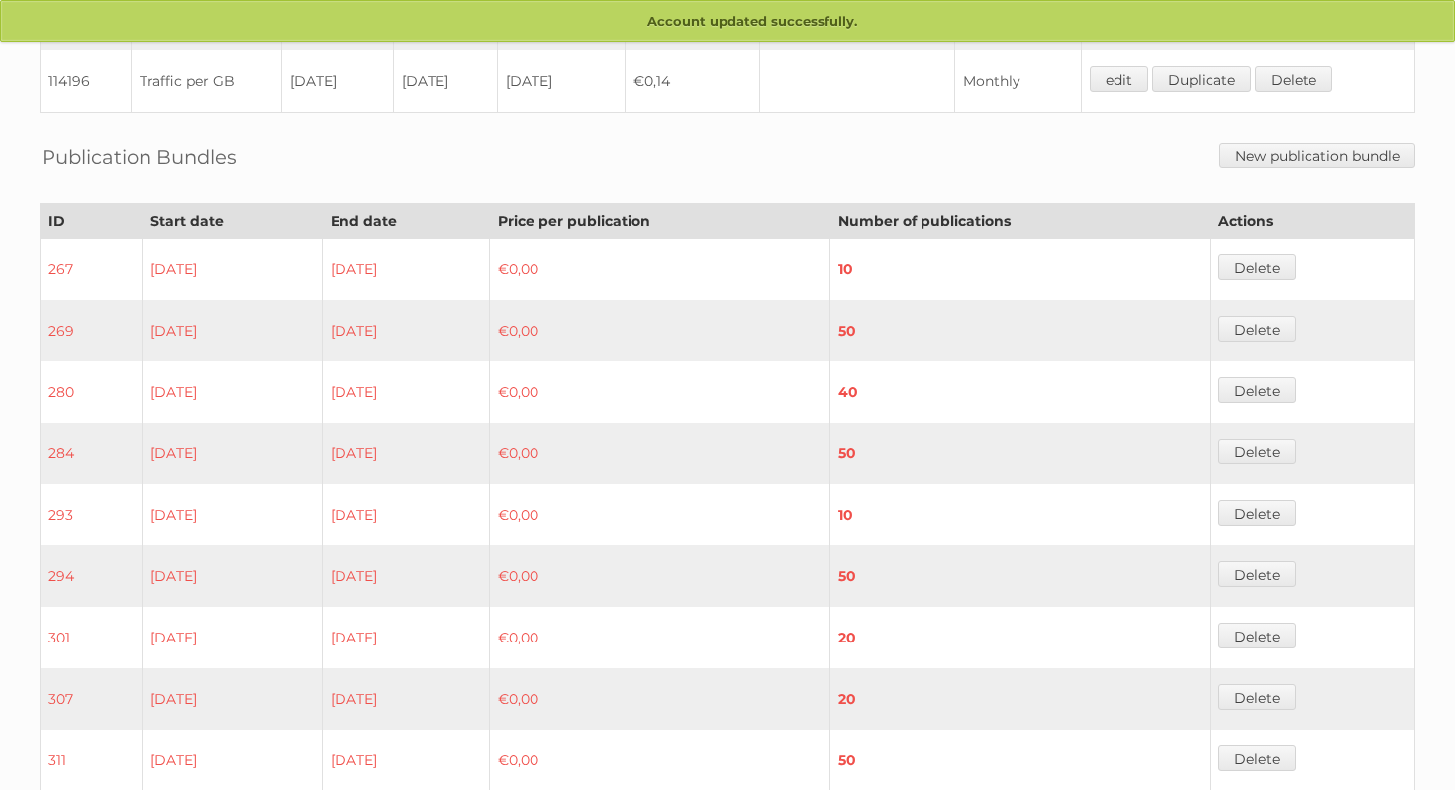
scroll to position [1621, 0]
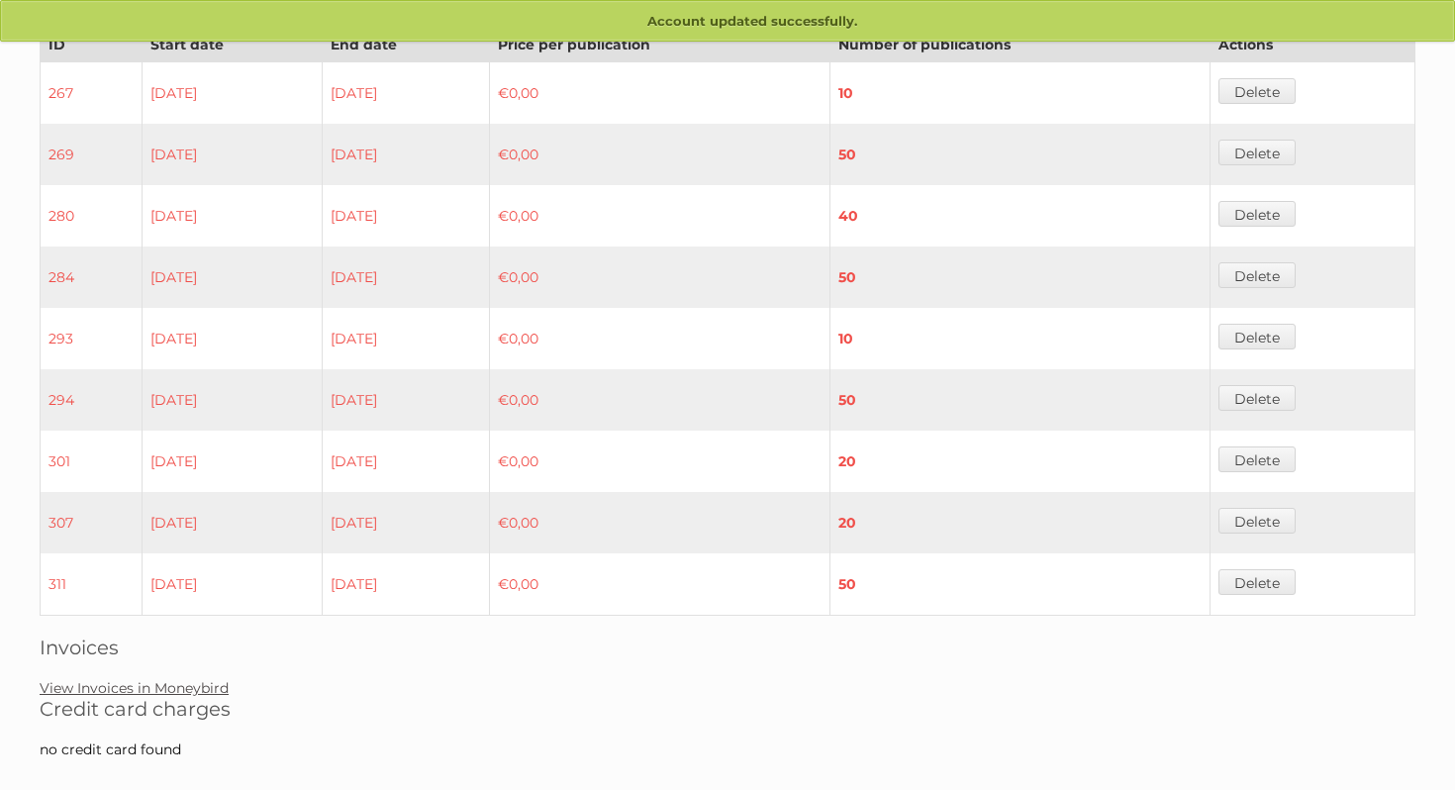
click at [165, 679] on link "View Invoices in Moneybird" at bounding box center [134, 688] width 189 height 18
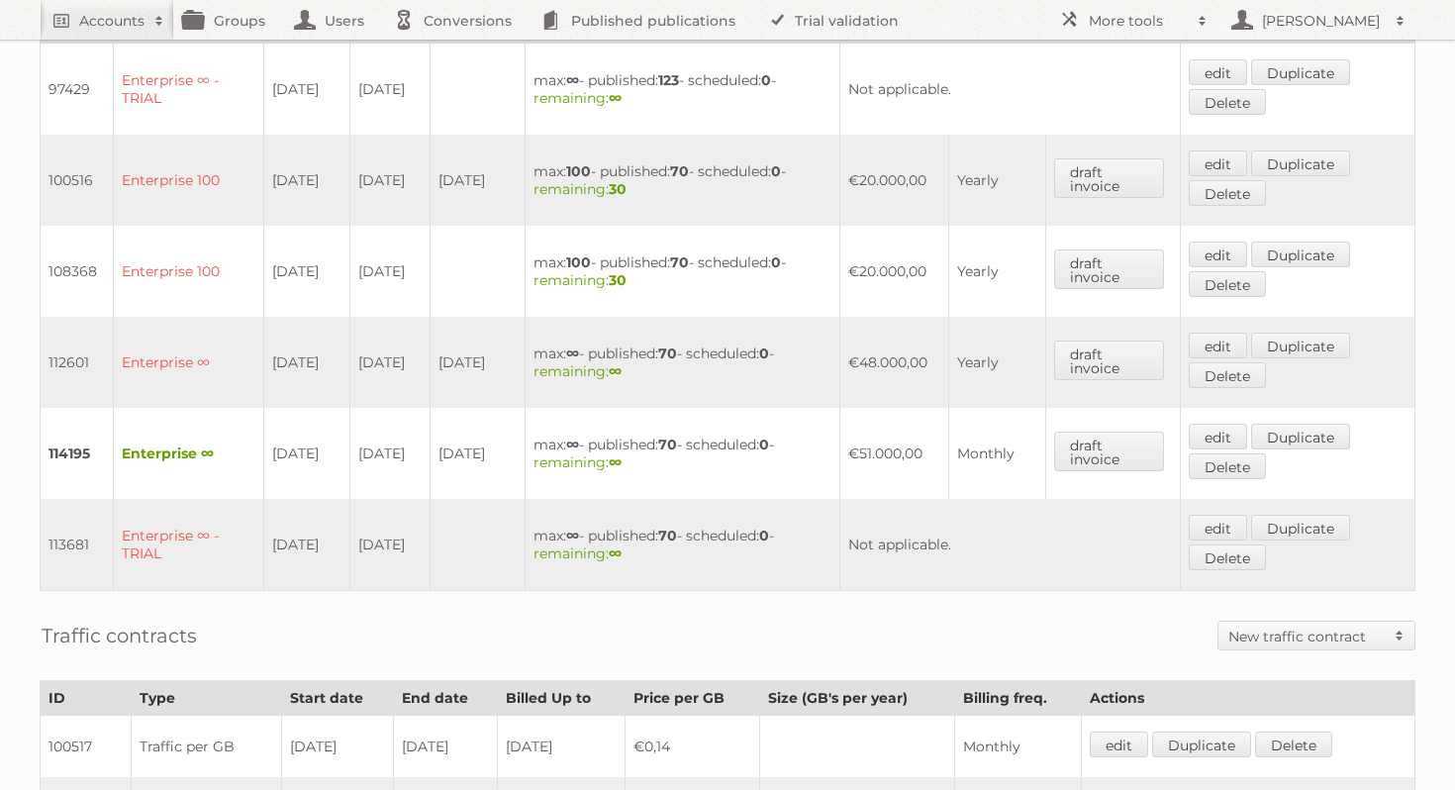
scroll to position [646, 0]
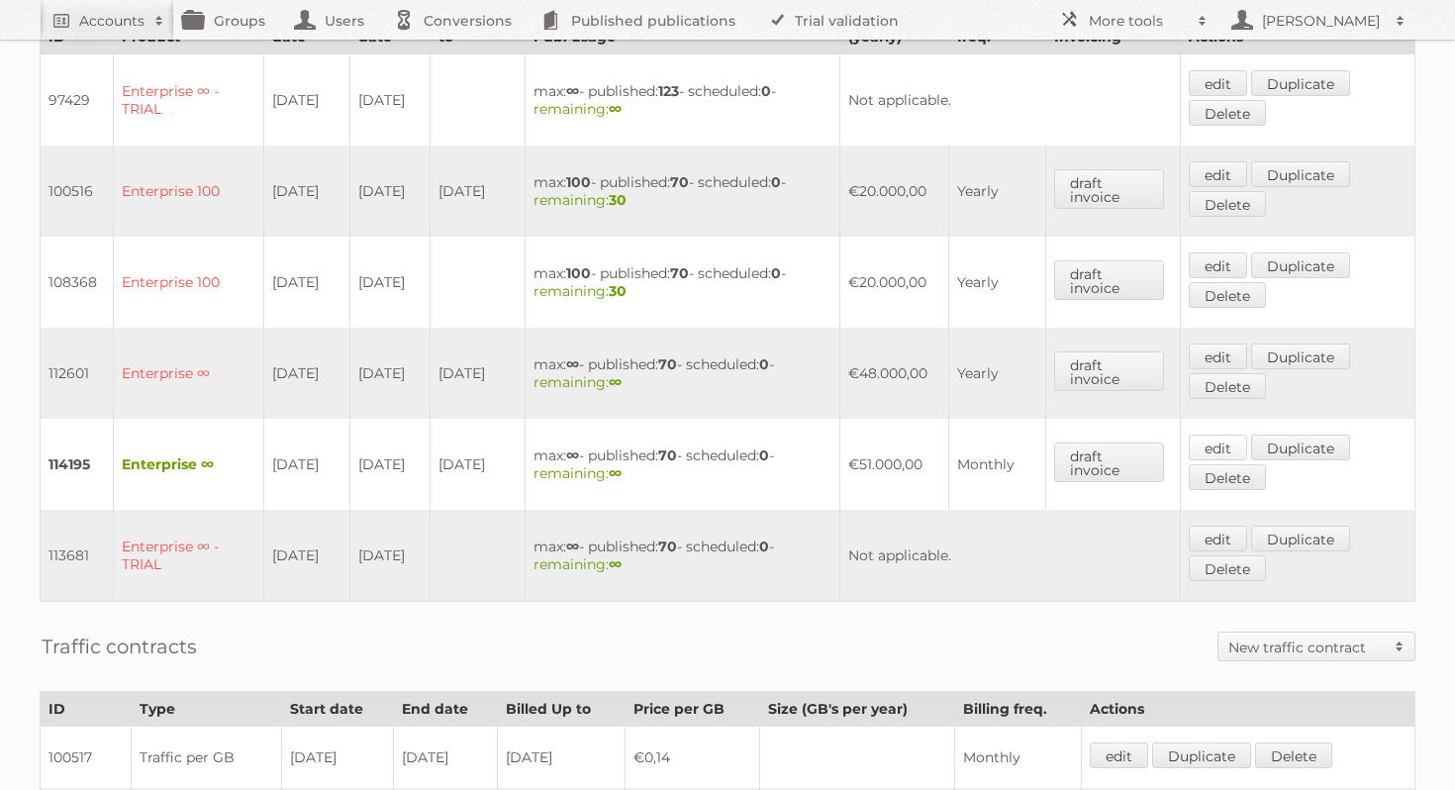
click at [1222, 434] on link "edit" at bounding box center [1218, 447] width 58 height 26
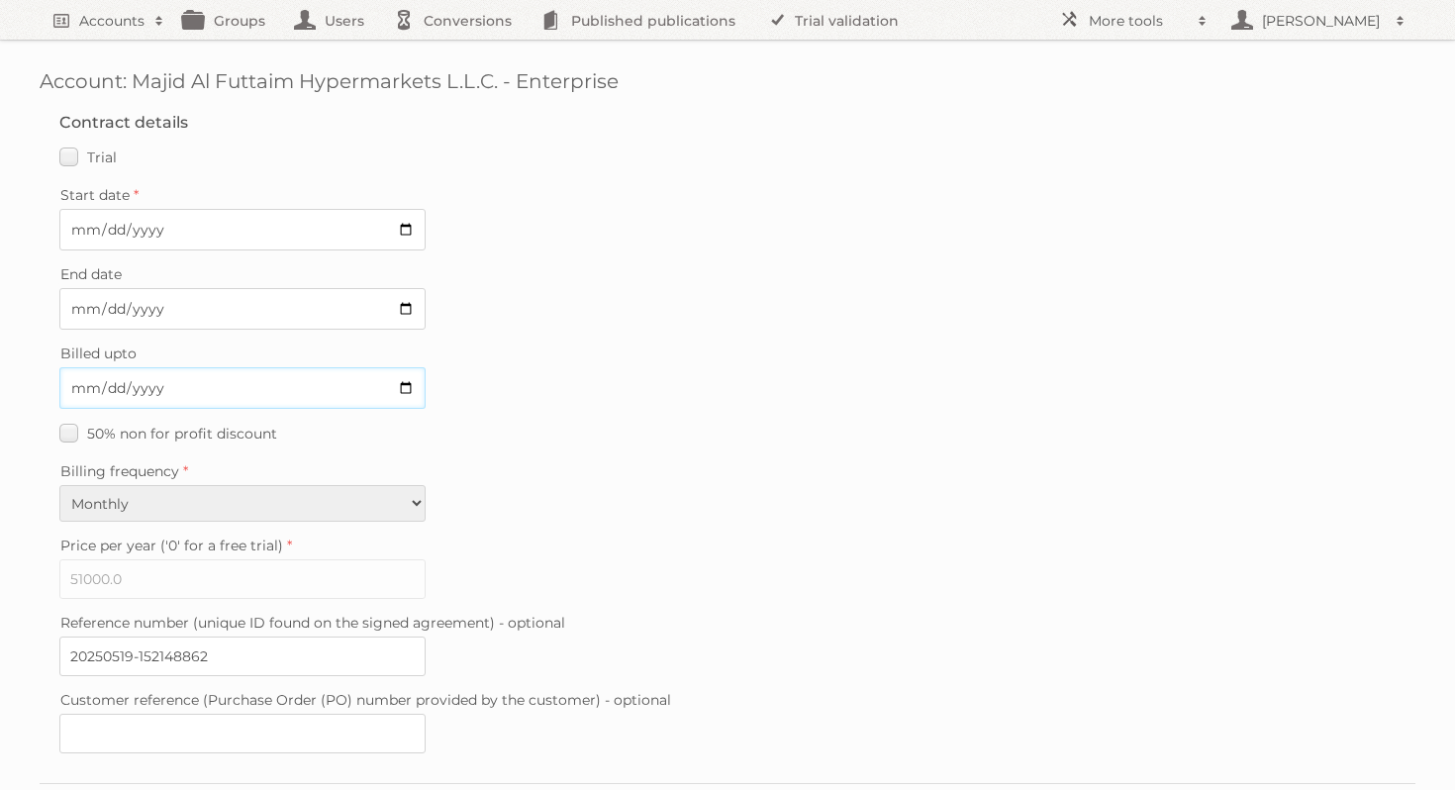
click at [406, 383] on input "[DATE]" at bounding box center [242, 388] width 366 height 42
type input "[DATE]"
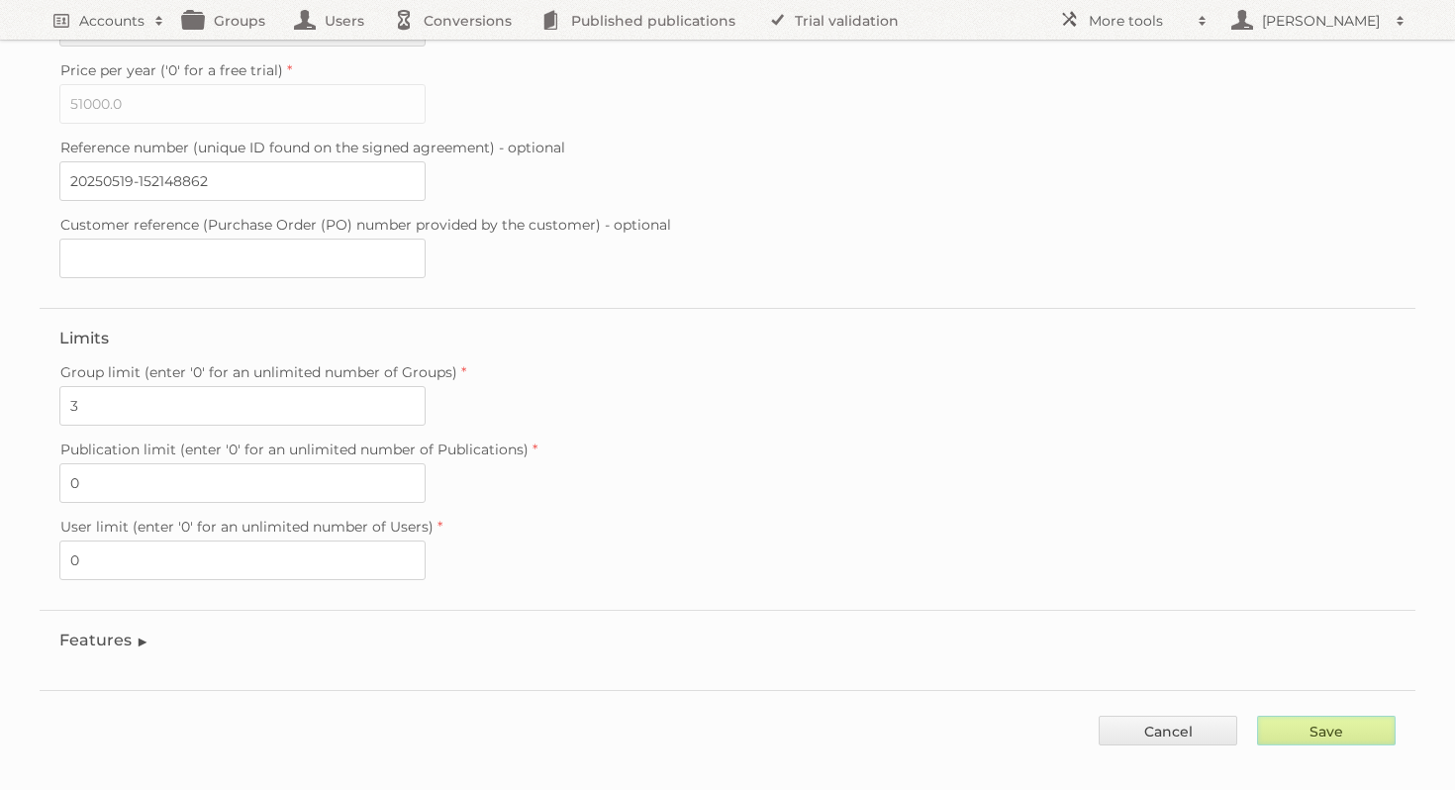
click at [1352, 718] on input "Save" at bounding box center [1326, 731] width 139 height 30
type input "..."
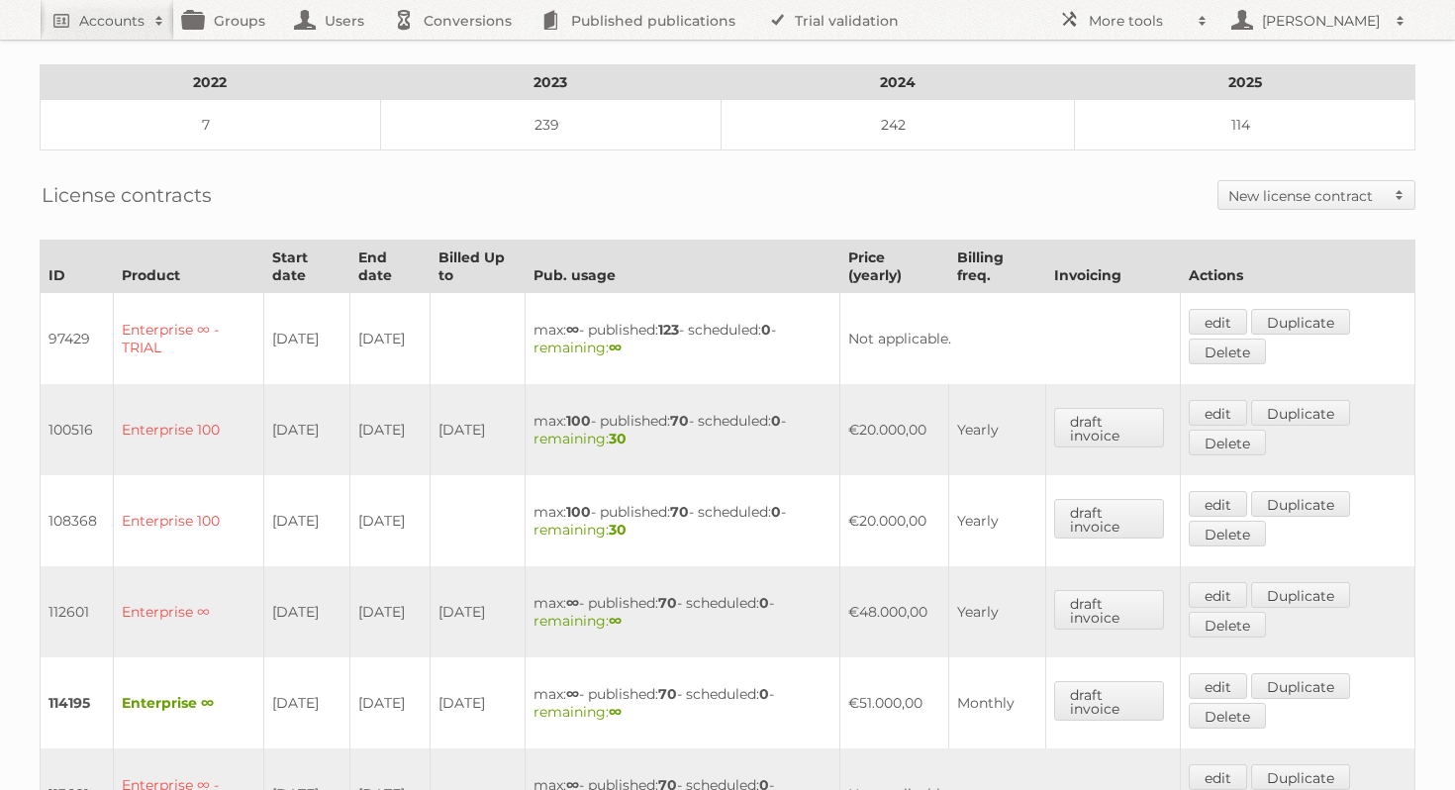
scroll to position [472, 0]
